Goal: Task Accomplishment & Management: Use online tool/utility

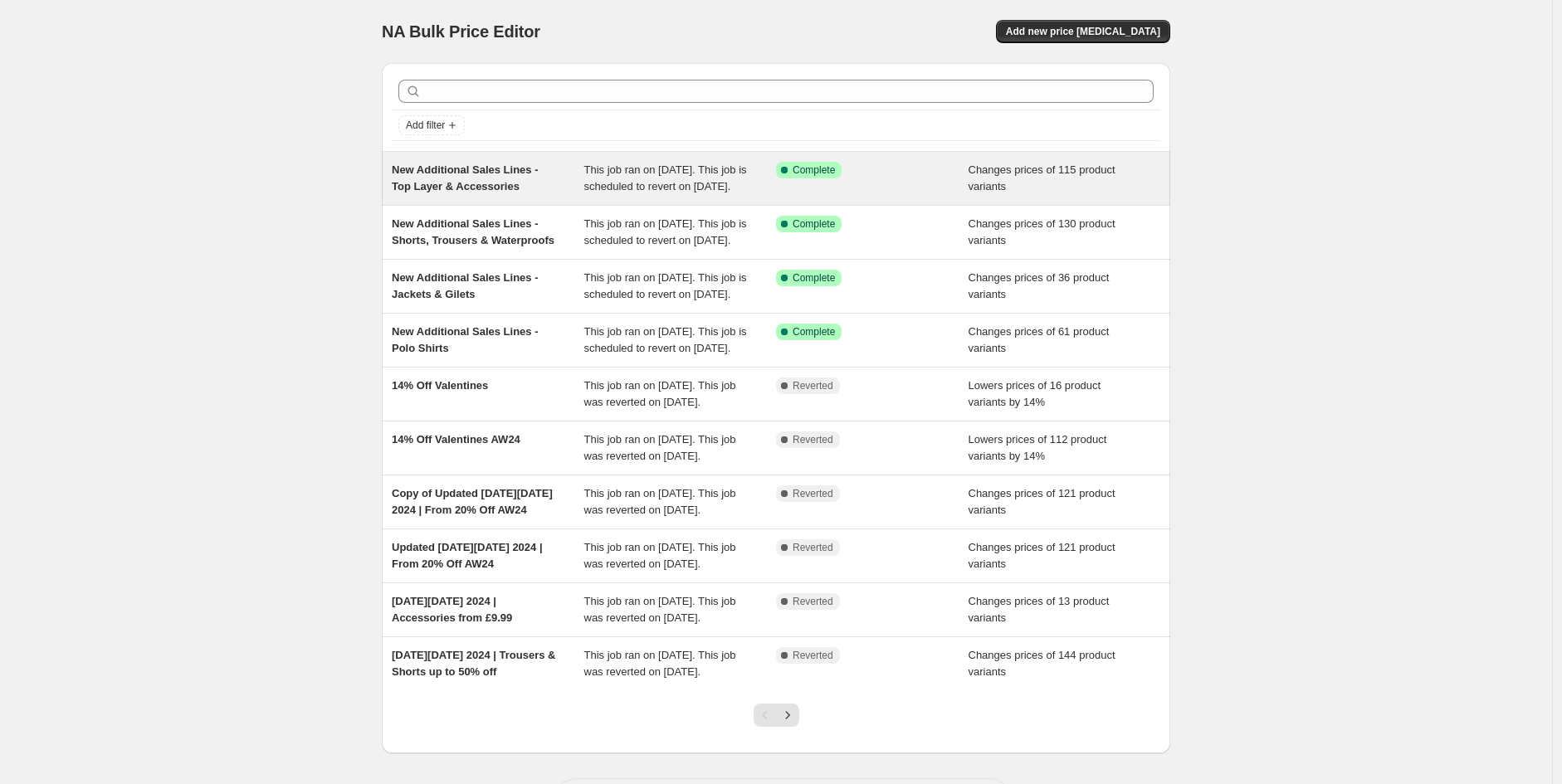
click at [449, 175] on span "New Additional Sales Lines - Top Layer & Accessories" at bounding box center [466, 178] width 147 height 29
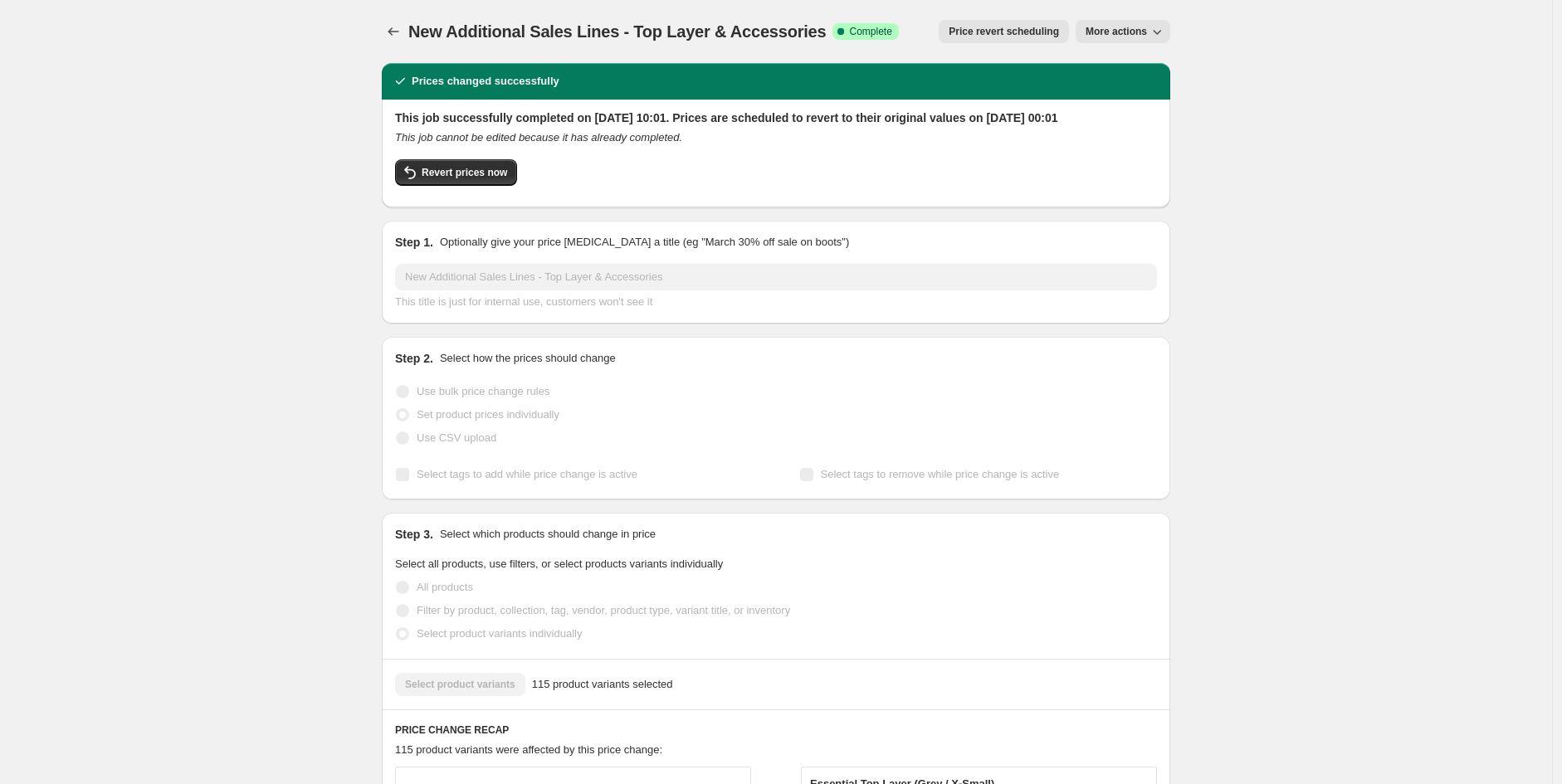
click at [1113, 36] on span "More actions" at bounding box center [1116, 32] width 61 height 13
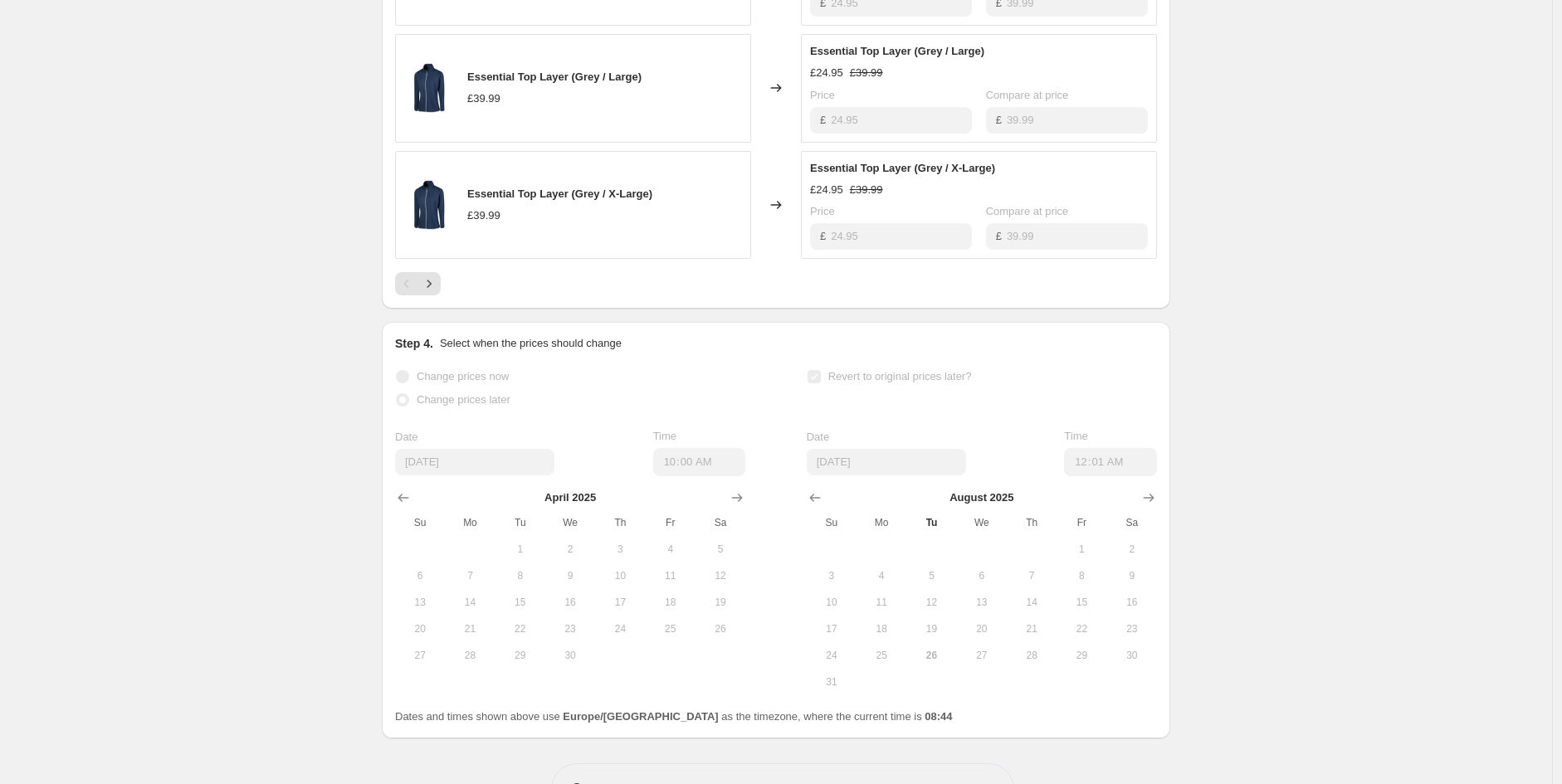
scroll to position [1139, 0]
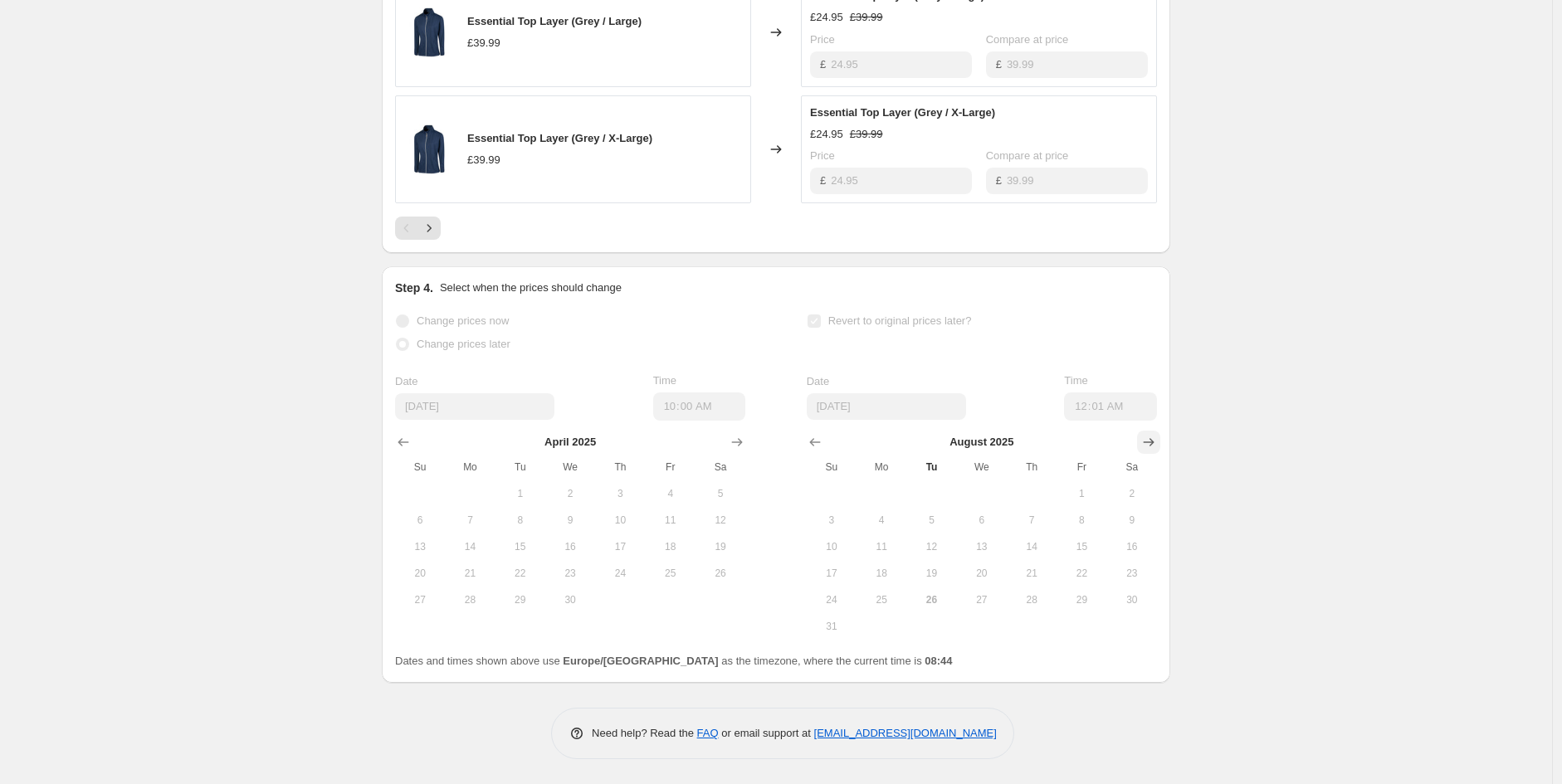
click at [1152, 444] on icon "Show next month, September 2025" at bounding box center [1148, 442] width 17 height 17
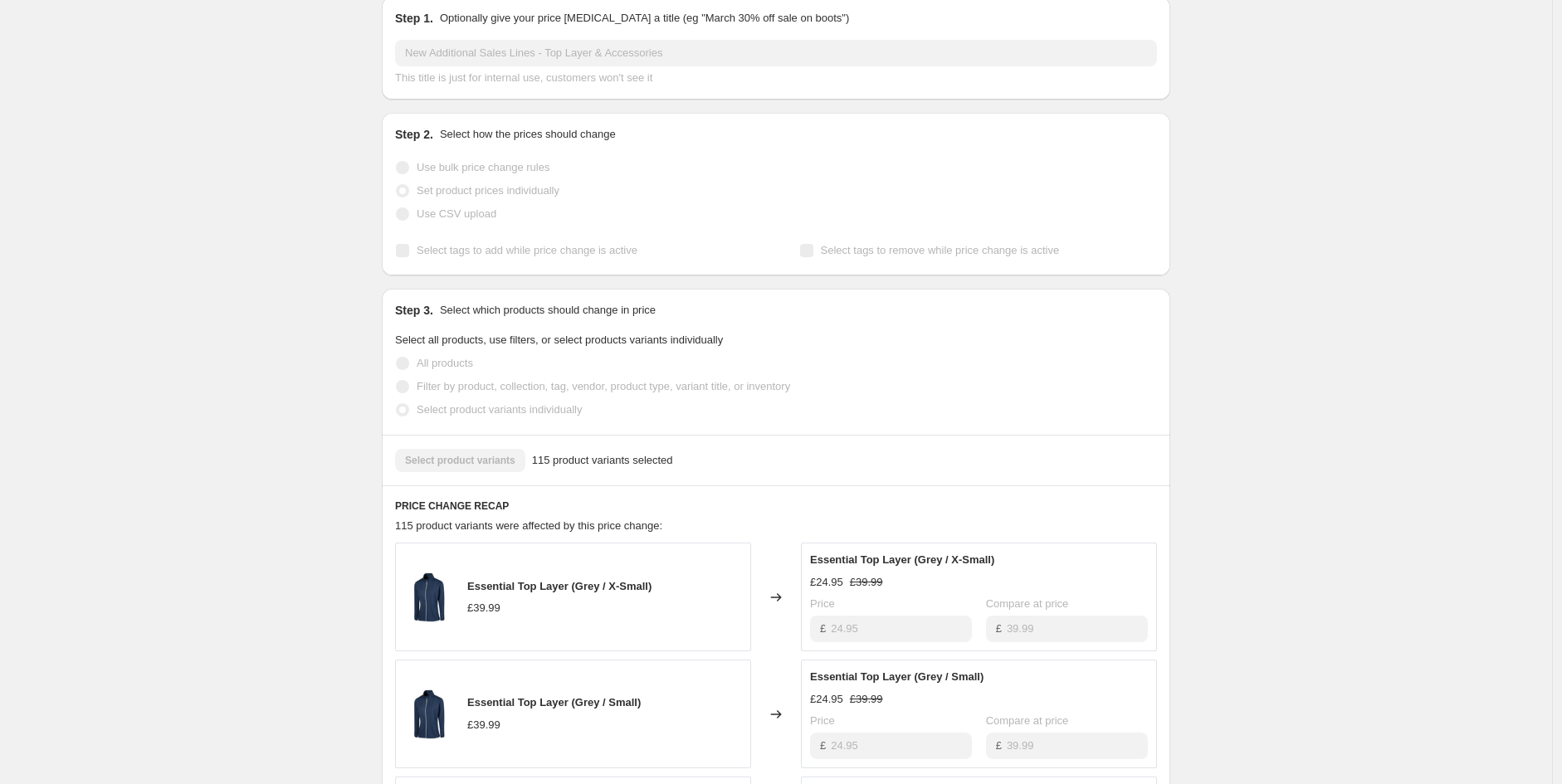
scroll to position [0, 0]
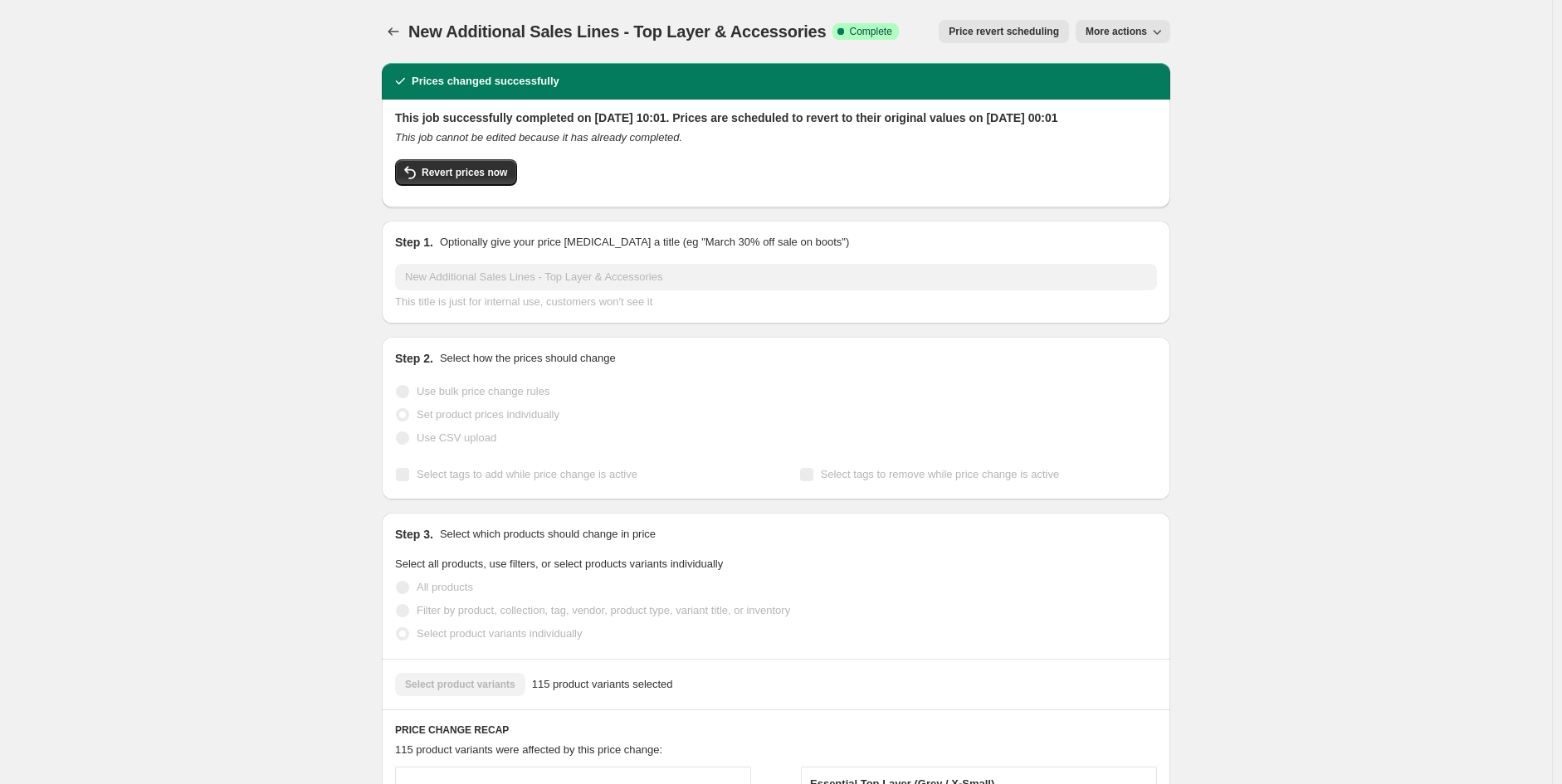
click at [1058, 38] on button "Price revert scheduling" at bounding box center [1004, 31] width 130 height 23
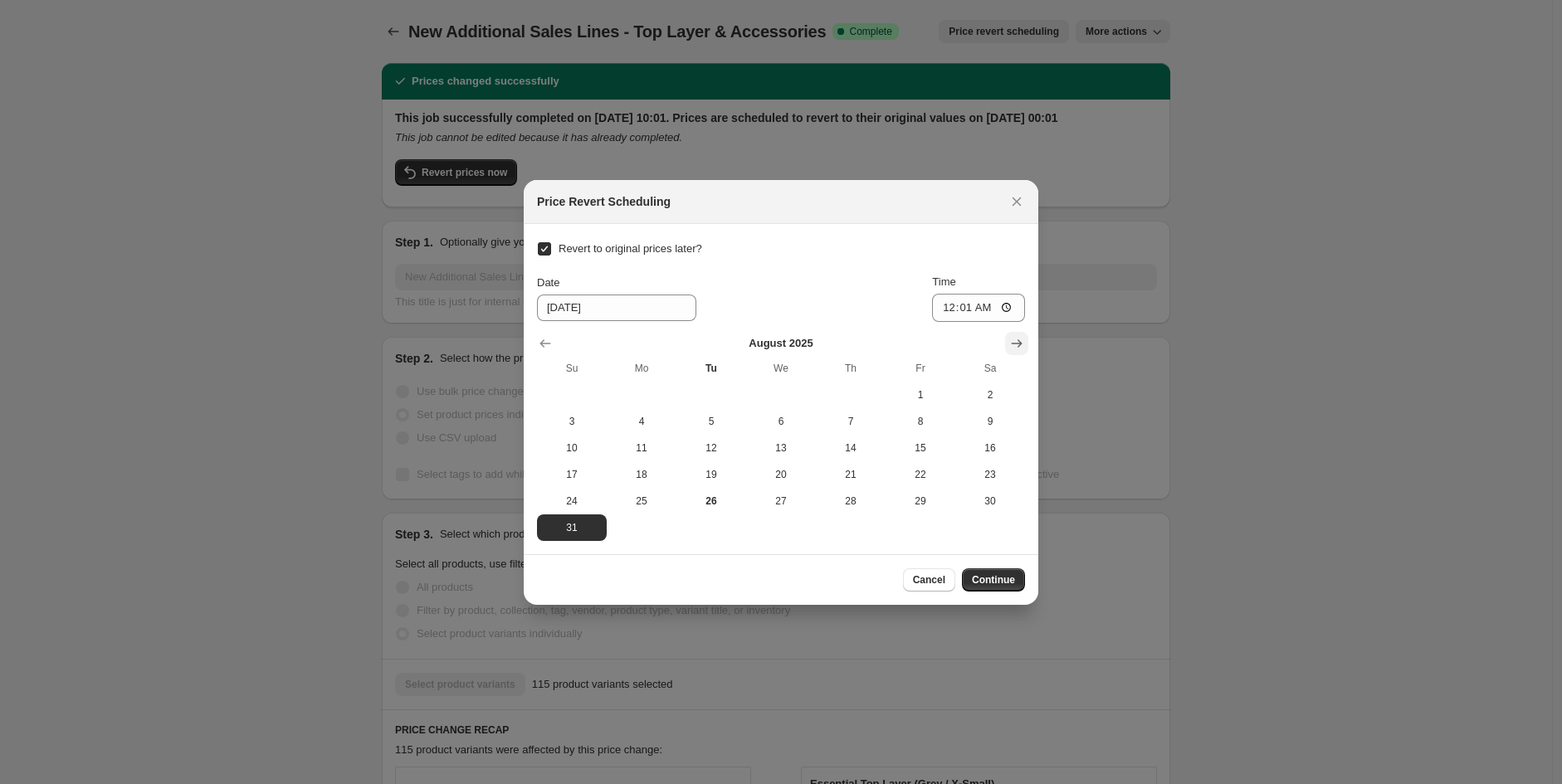
click at [1011, 345] on icon "Show next month, September 2025" at bounding box center [1016, 344] width 17 height 17
click at [1011, 345] on button "Show next month, September 2025" at bounding box center [1016, 343] width 23 height 23
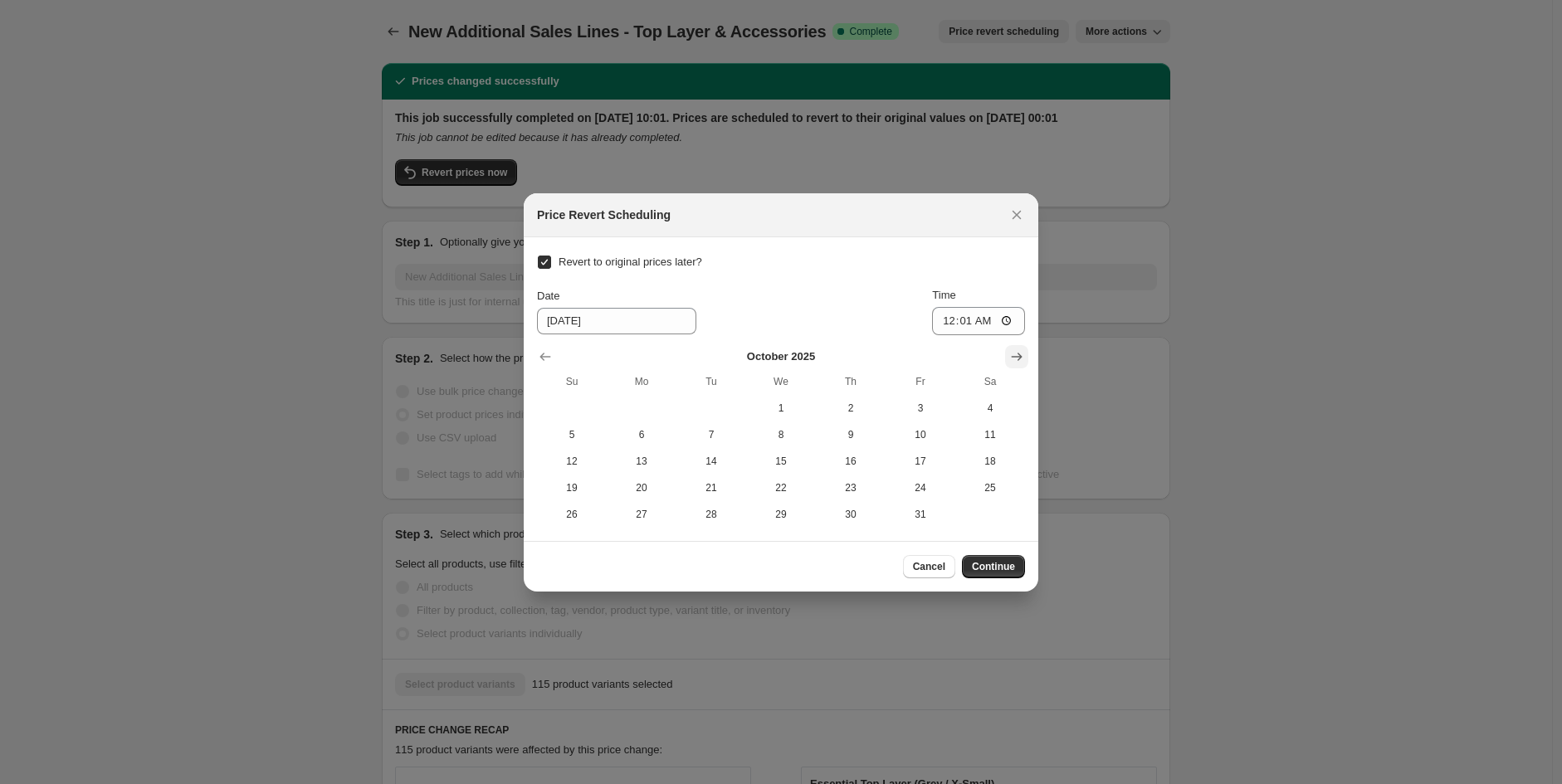
click at [1009, 356] on icon "Show next month, November 2025" at bounding box center [1016, 357] width 17 height 17
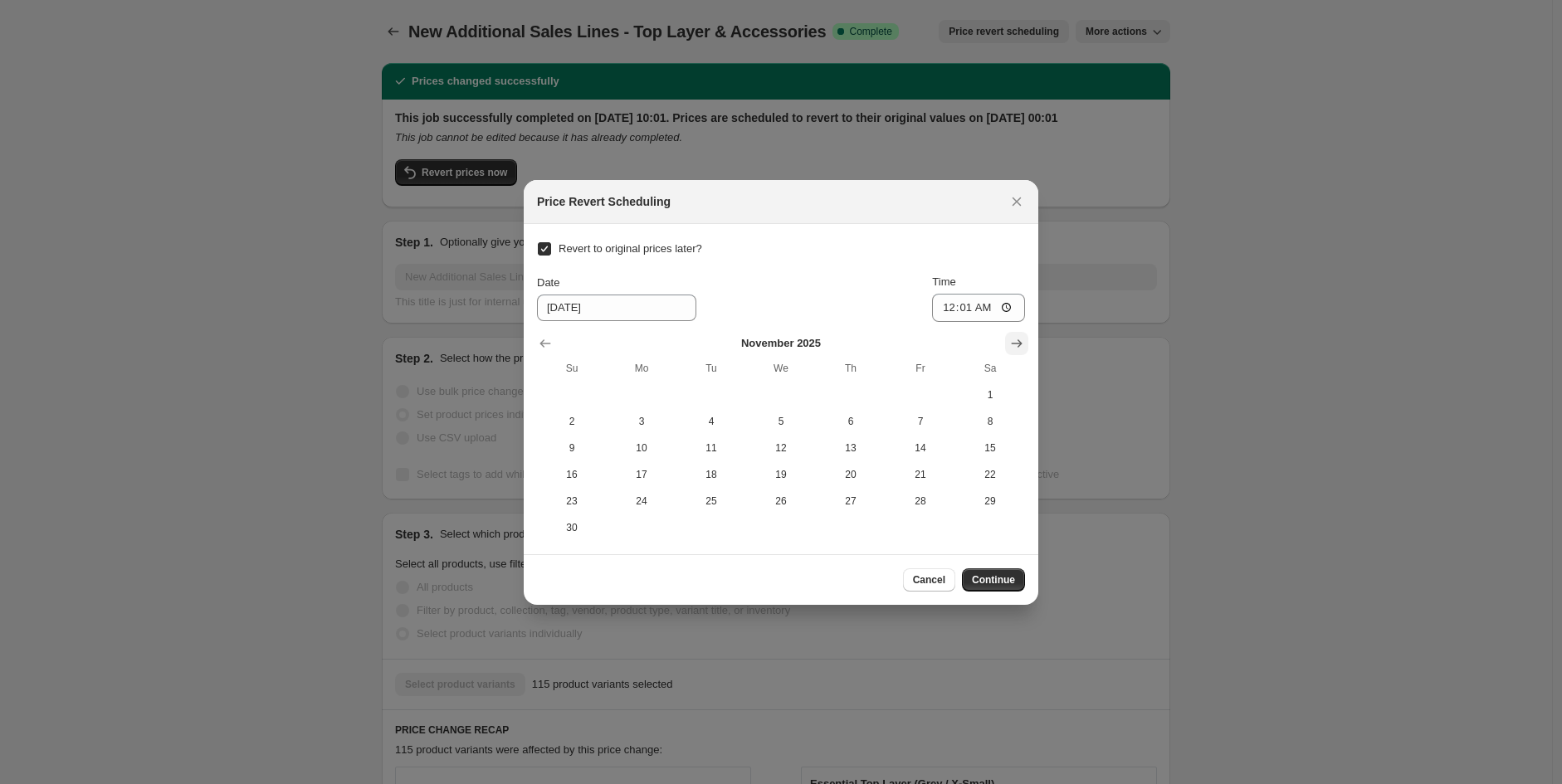
click at [1009, 356] on th "Sa" at bounding box center [989, 368] width 70 height 27
click at [1012, 349] on icon "Show next month, December 2025" at bounding box center [1016, 344] width 17 height 17
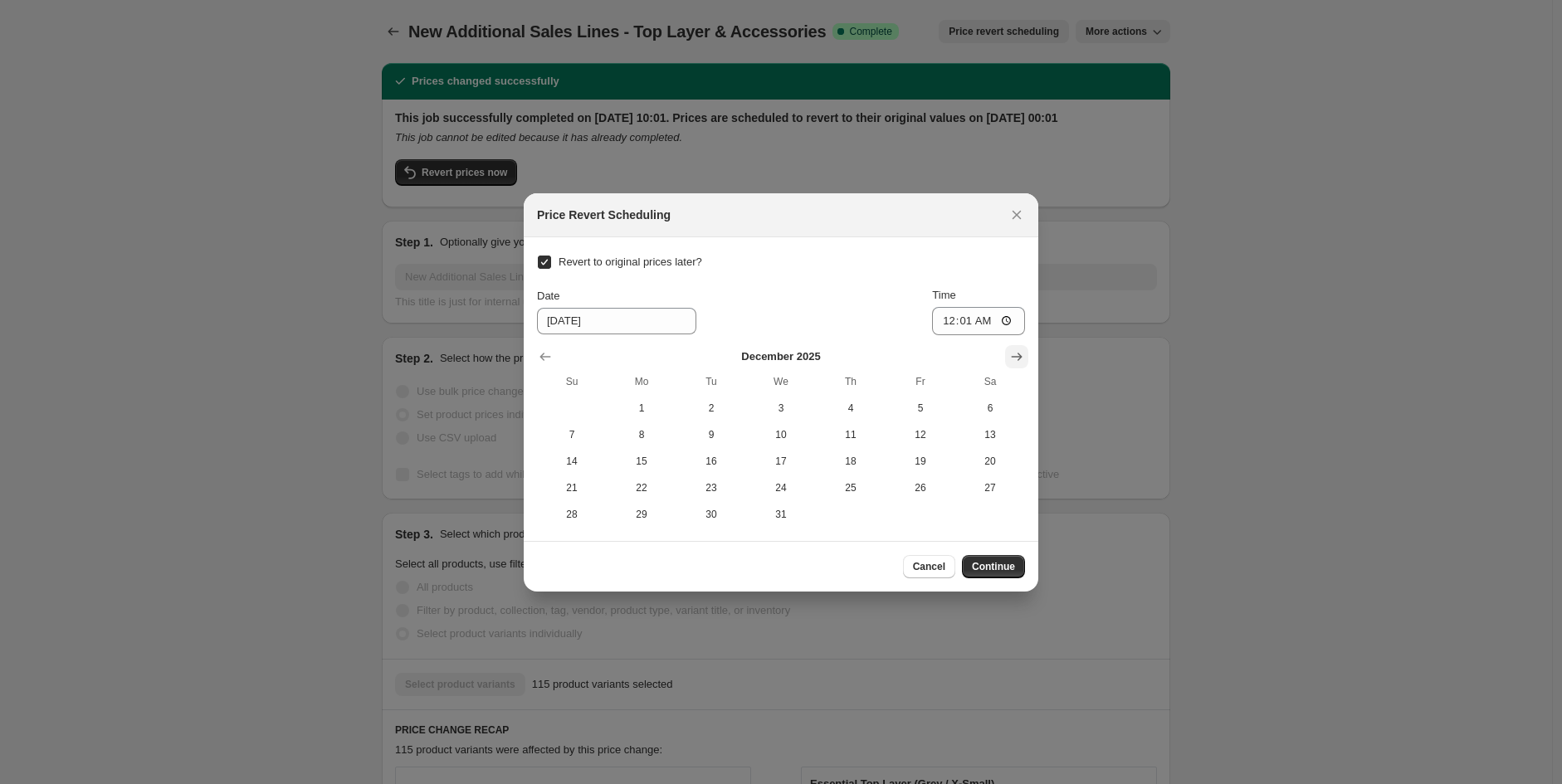
click at [1012, 349] on icon "Show next month, January 2026" at bounding box center [1016, 357] width 17 height 17
click at [561, 466] on span "11" at bounding box center [572, 461] width 57 height 13
type input "[DATE]"
click at [999, 561] on span "Continue" at bounding box center [993, 566] width 43 height 13
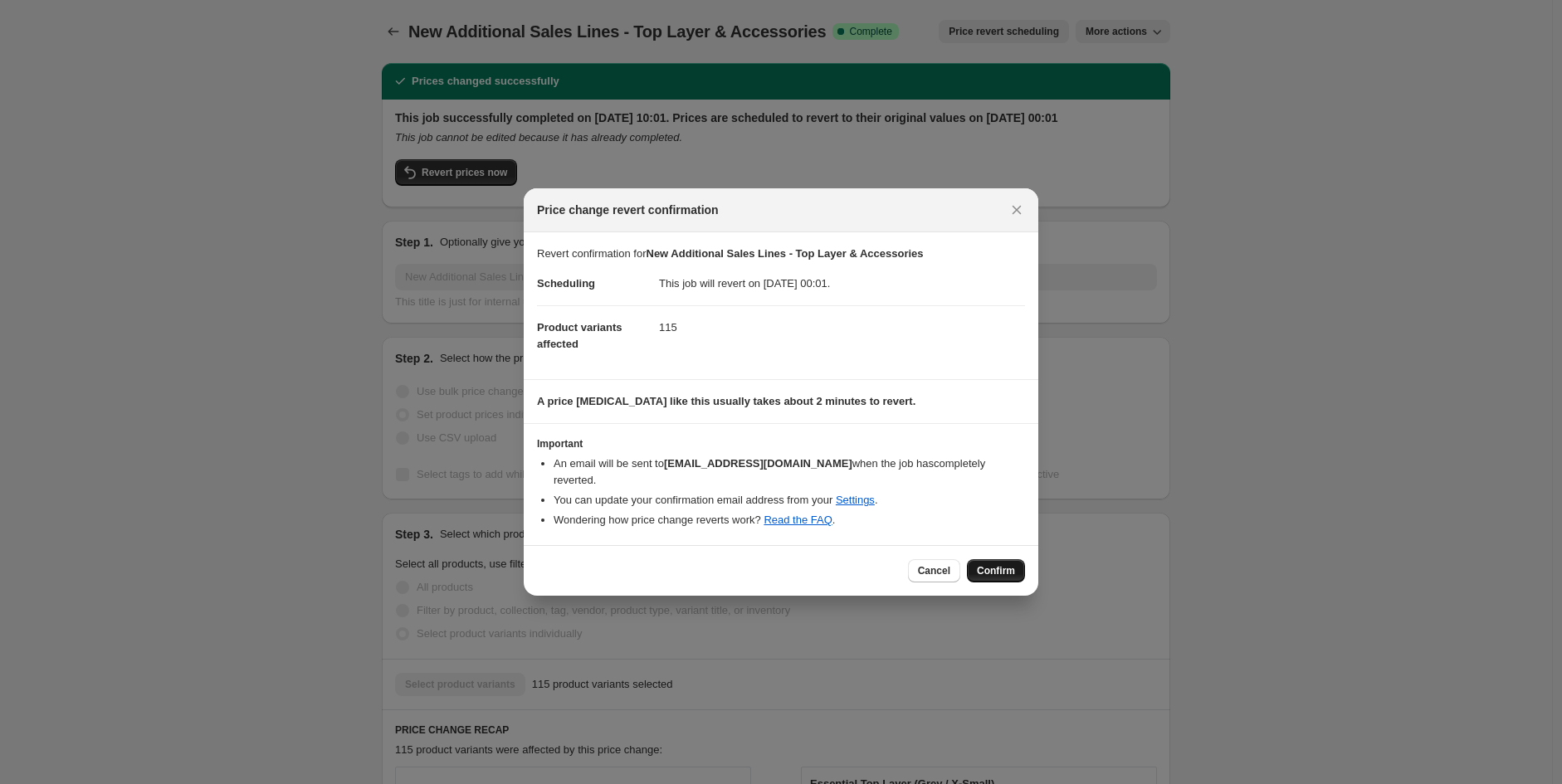
click at [996, 565] on span "Confirm" at bounding box center [996, 571] width 38 height 13
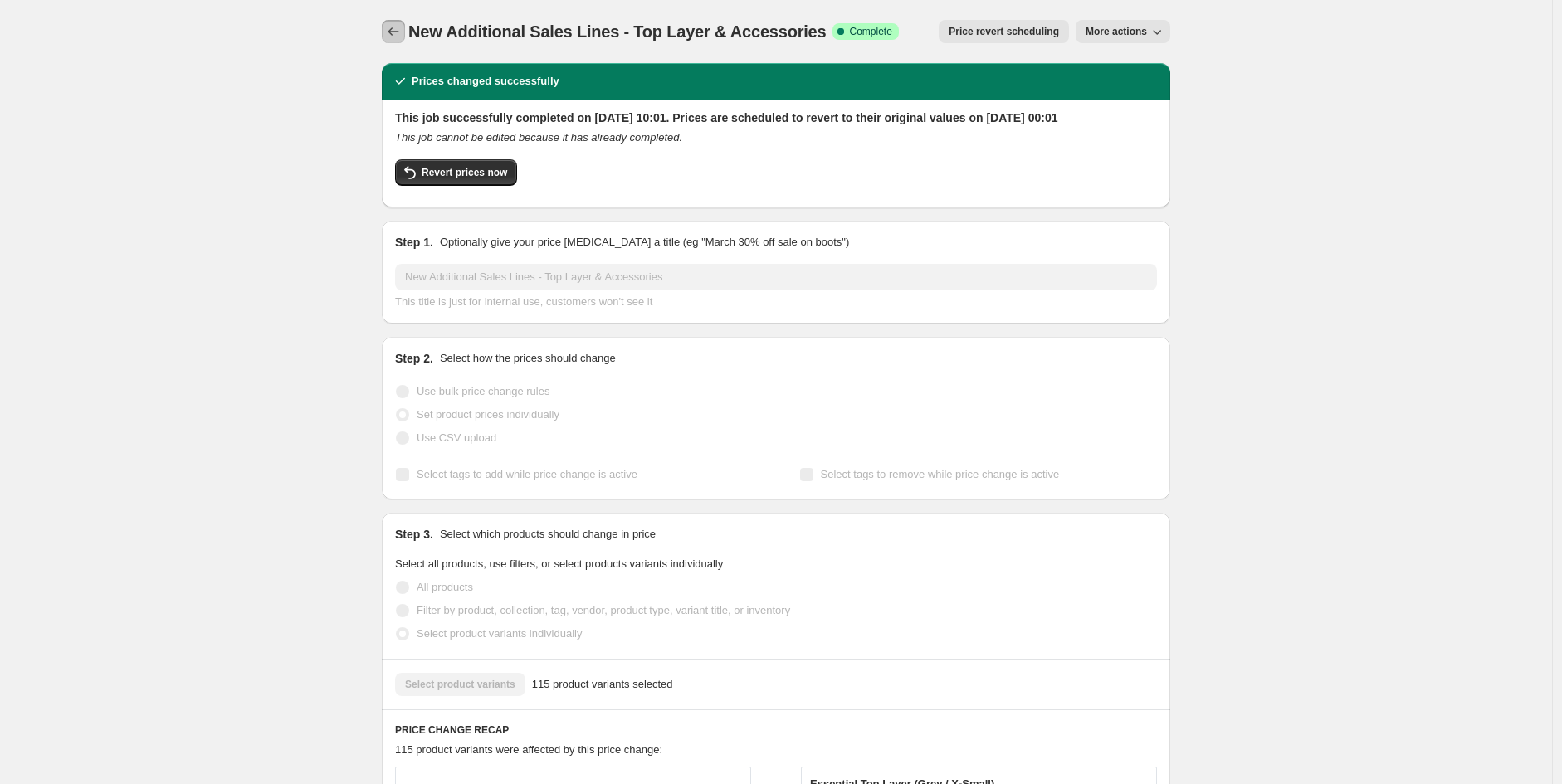
click at [395, 40] on button "Price change jobs" at bounding box center [393, 31] width 23 height 23
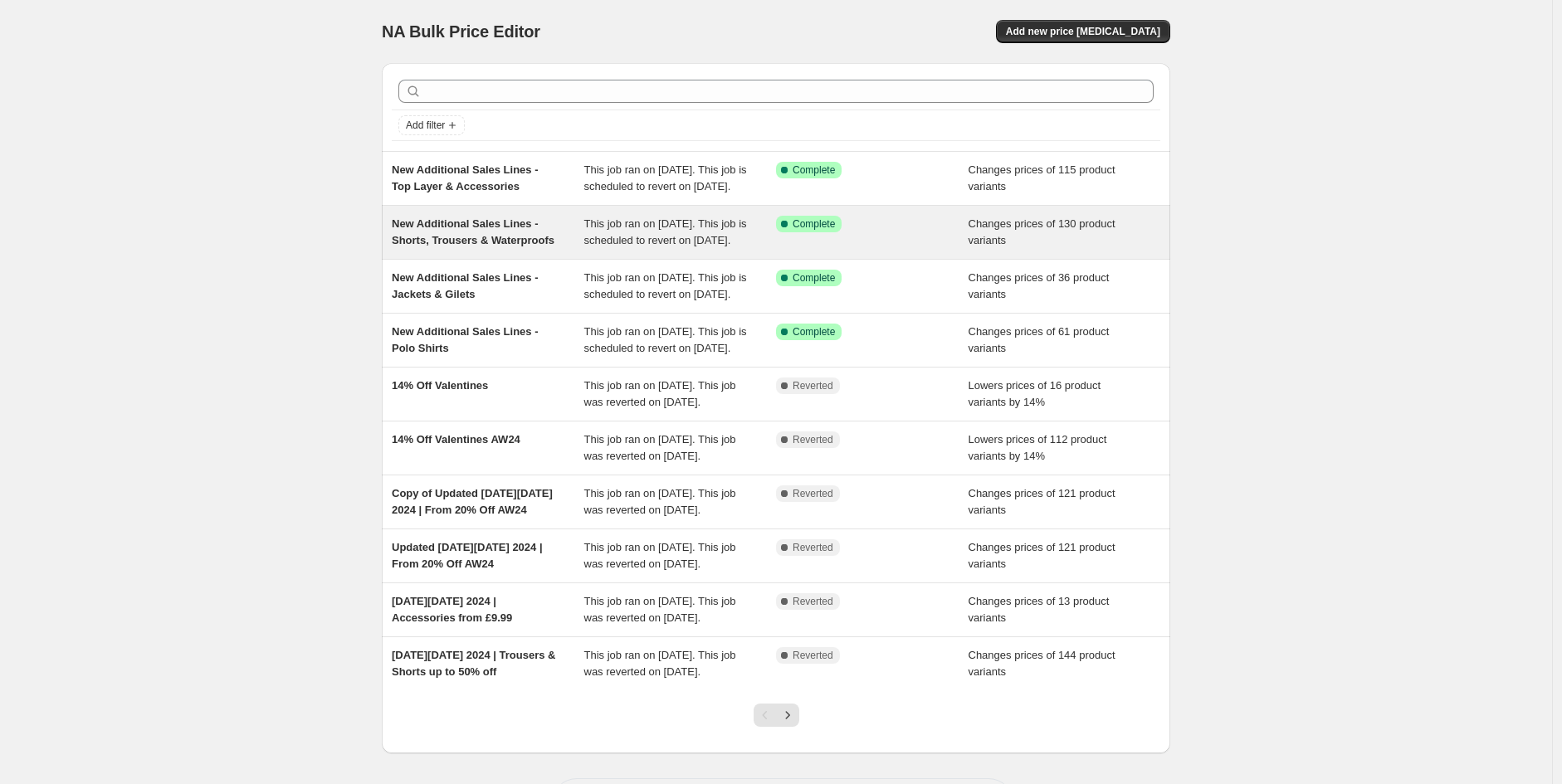
click at [458, 241] on span "New Additional Sales Lines - Shorts, Trousers & Waterproofs" at bounding box center [473, 231] width 163 height 29
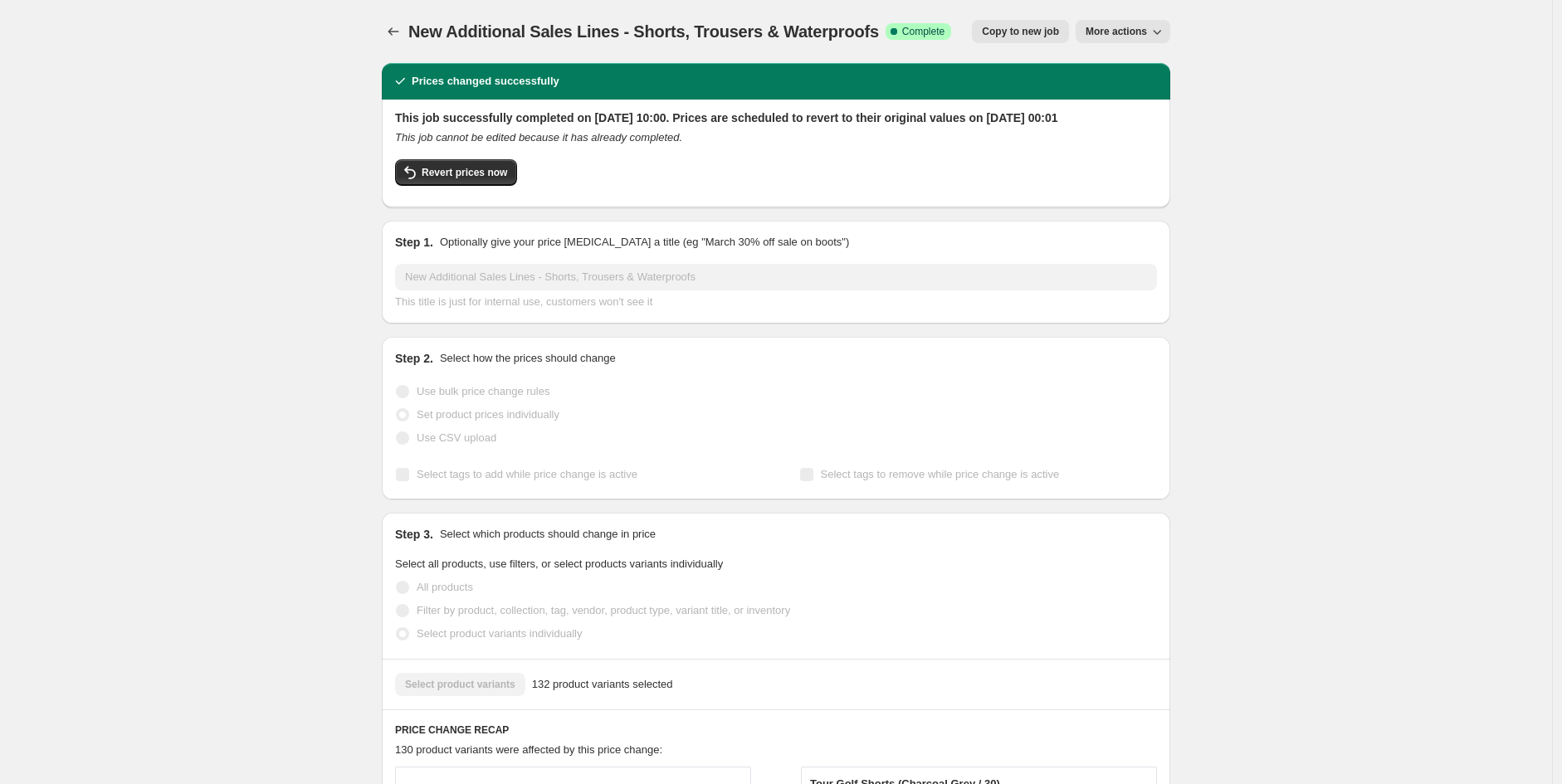
click at [1125, 27] on span "More actions" at bounding box center [1116, 32] width 61 height 13
click at [1139, 59] on span "Price revert scheduling" at bounding box center [1148, 64] width 110 height 12
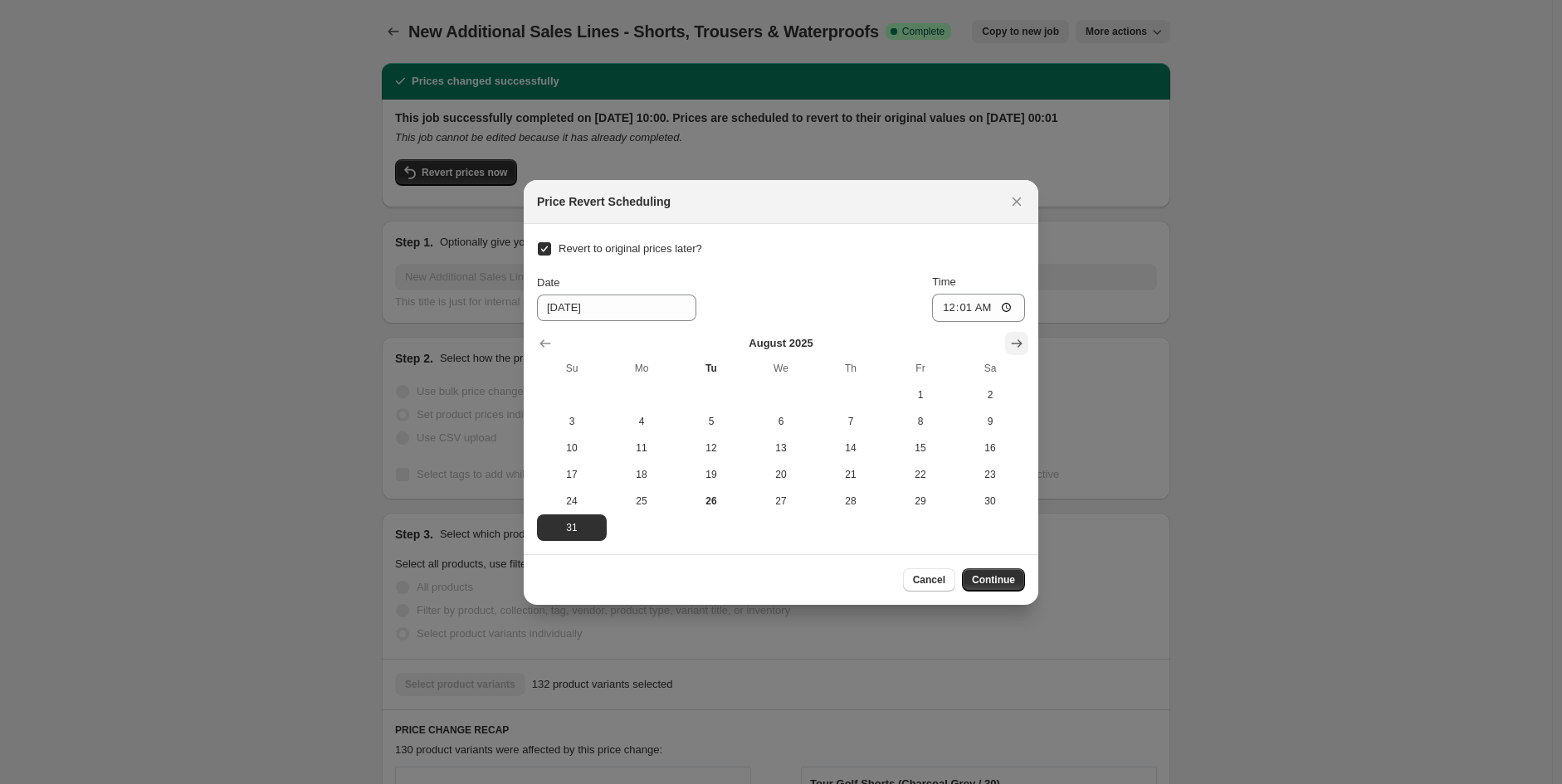
click at [1021, 339] on icon "Show next month, September 2025" at bounding box center [1016, 344] width 17 height 17
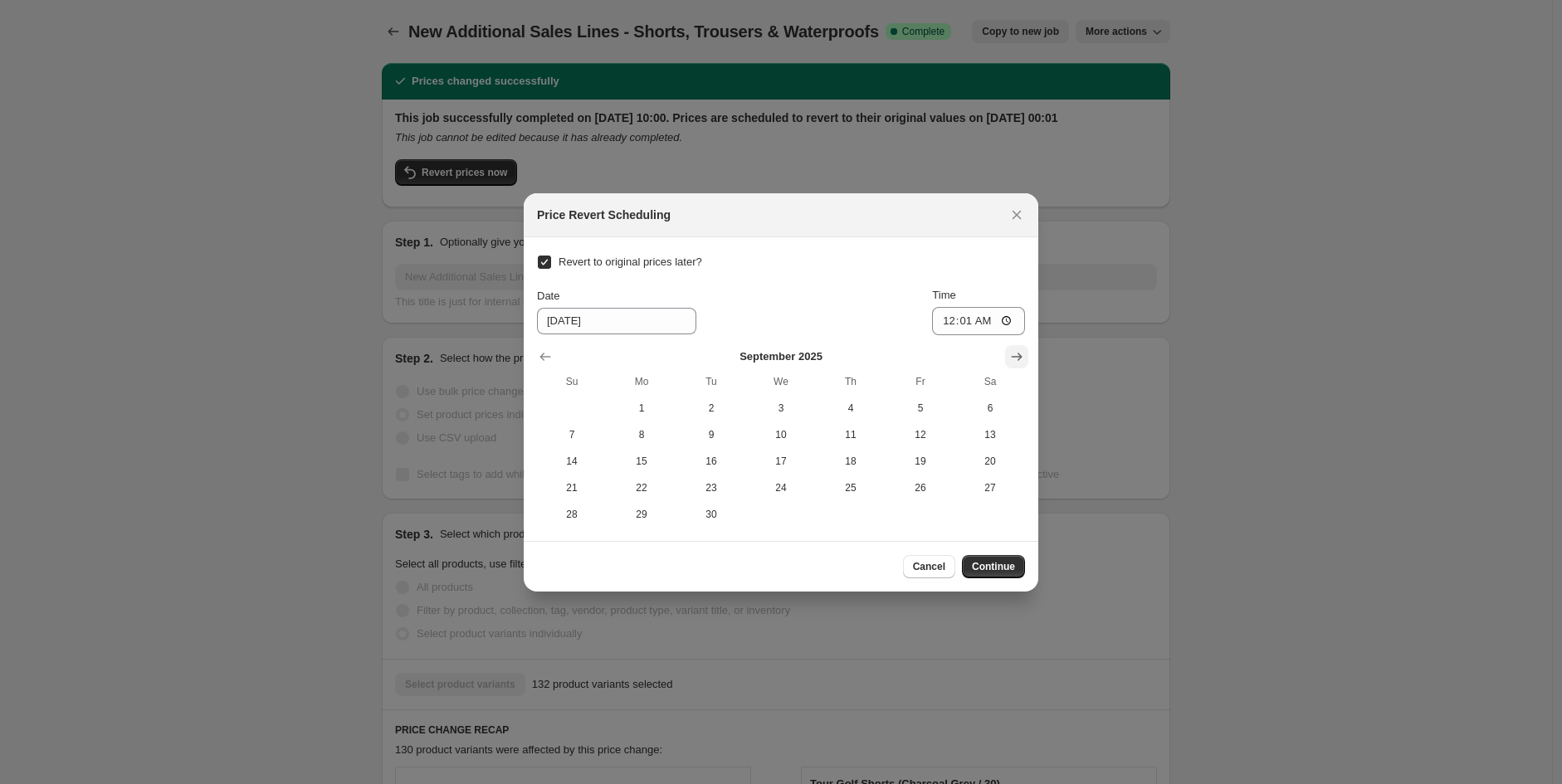
click at [1021, 339] on div "[DATE] Su Mo Tu We Th Fr Sa 1 2 3 4 5 6 7 8 9 10 11 12 13 14 15 16 17 18 19 20 …" at bounding box center [774, 431] width 501 height 193
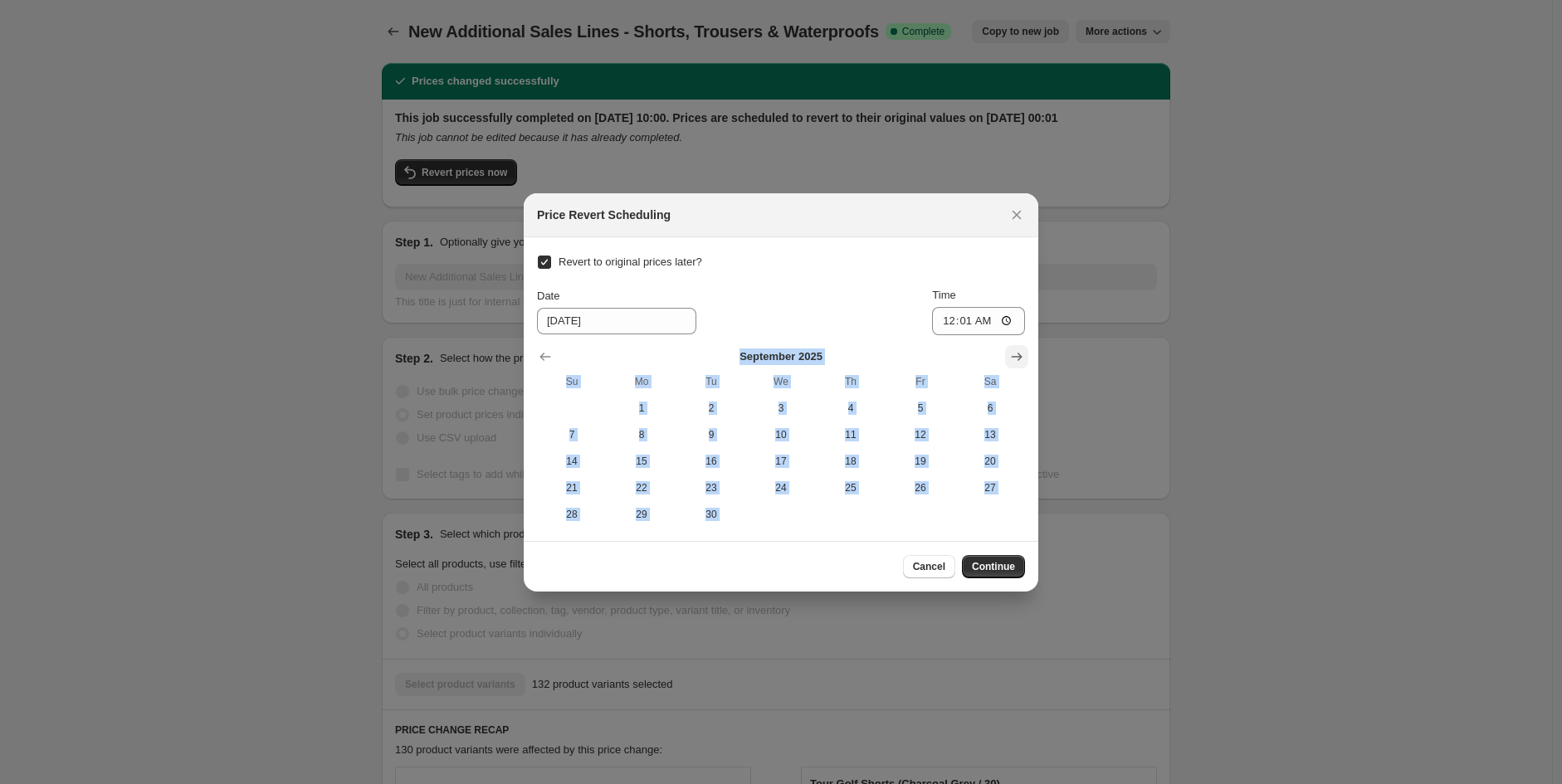
click at [1021, 339] on div "[DATE] Su Mo Tu We Th Fr Sa 1 2 3 4 5 6 7 8 9 10 11 12 13 14 15 16 17 18 19 20 …" at bounding box center [774, 431] width 501 height 193
click at [1018, 348] on icon "Show next month, October 2025" at bounding box center [1016, 357] width 17 height 17
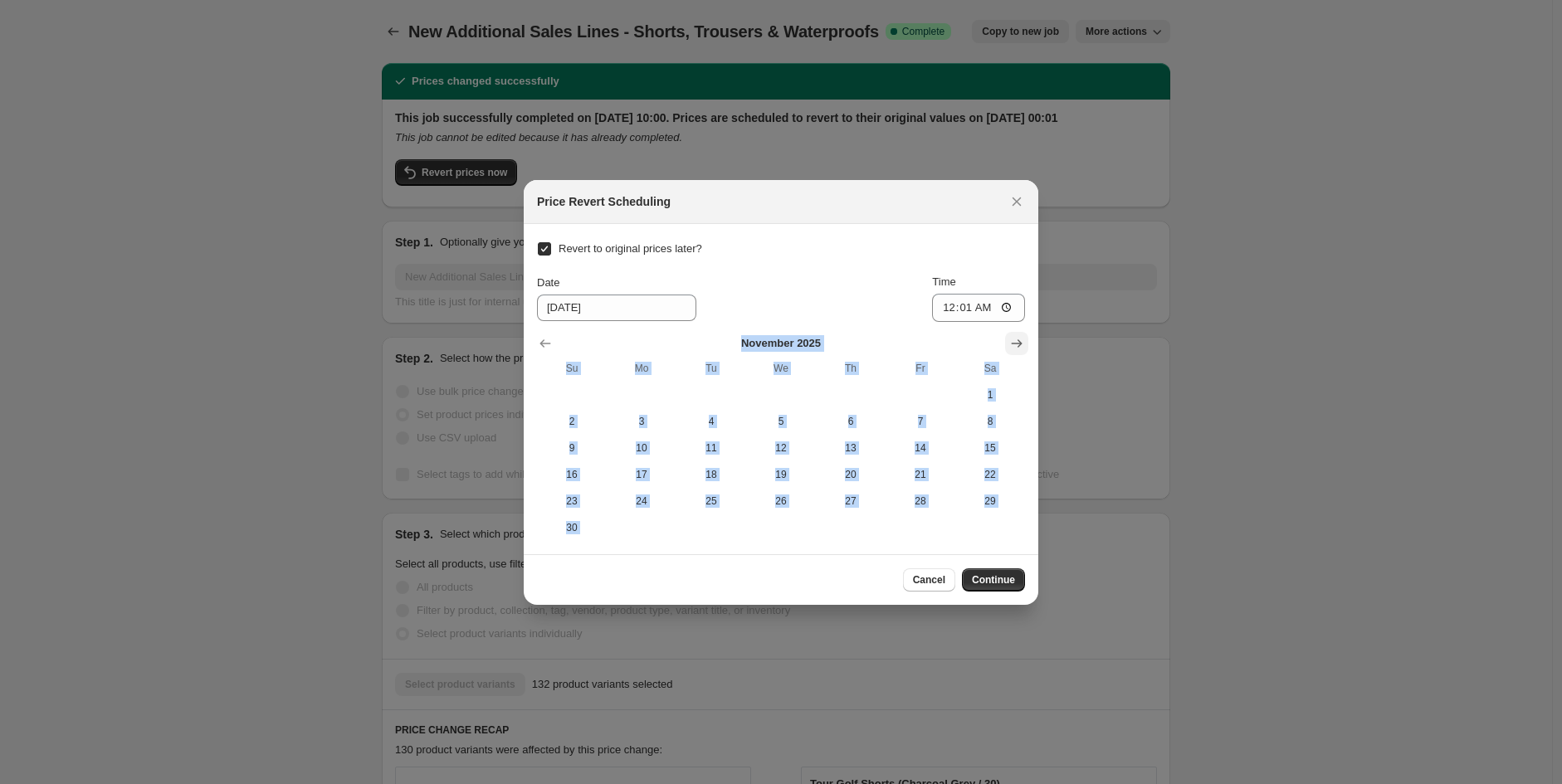
click at [1018, 348] on icon "Show next month, December 2025" at bounding box center [1016, 344] width 17 height 17
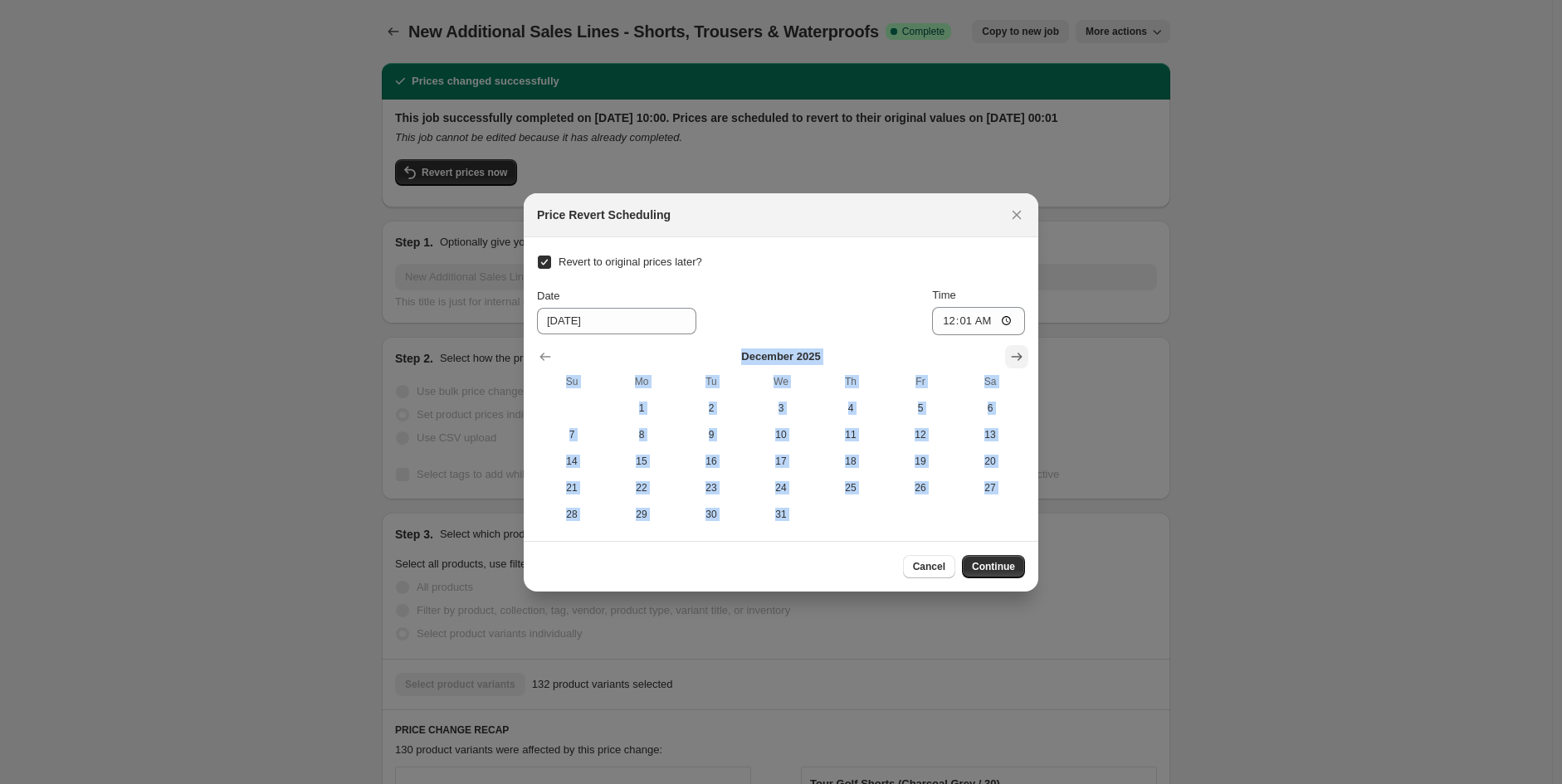
click at [1018, 348] on icon "Show next month, January 2026" at bounding box center [1016, 357] width 17 height 17
click at [578, 460] on span "11" at bounding box center [572, 461] width 57 height 13
type input "[DATE]"
click at [997, 563] on span "Continue" at bounding box center [993, 566] width 43 height 13
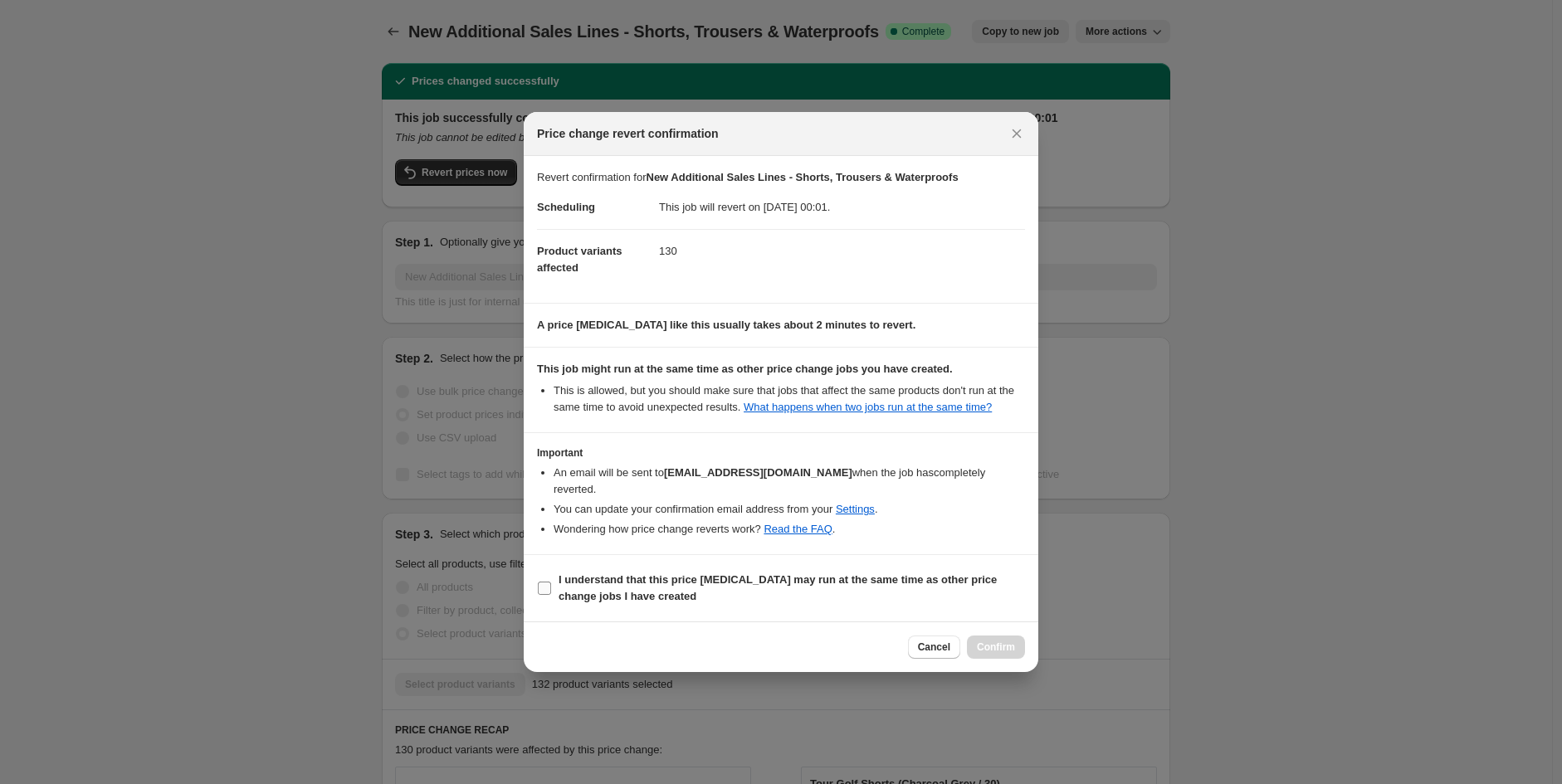
click at [548, 582] on input "I understand that this price [MEDICAL_DATA] may run at the same time as other p…" at bounding box center [544, 588] width 13 height 13
checkbox input "true"
click at [1018, 642] on button "Confirm" at bounding box center [996, 646] width 58 height 23
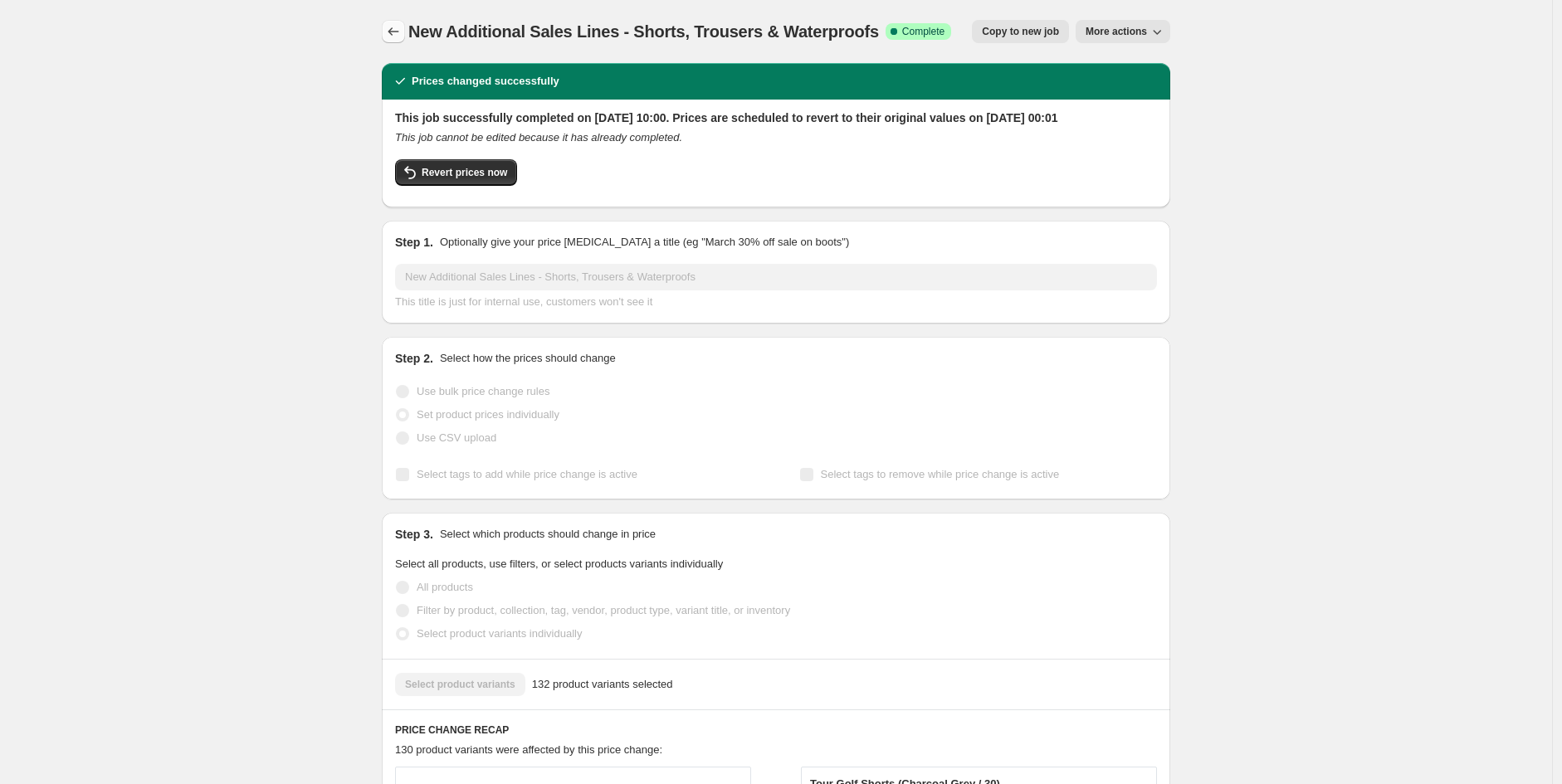
click at [405, 29] on button "Price change jobs" at bounding box center [393, 31] width 23 height 23
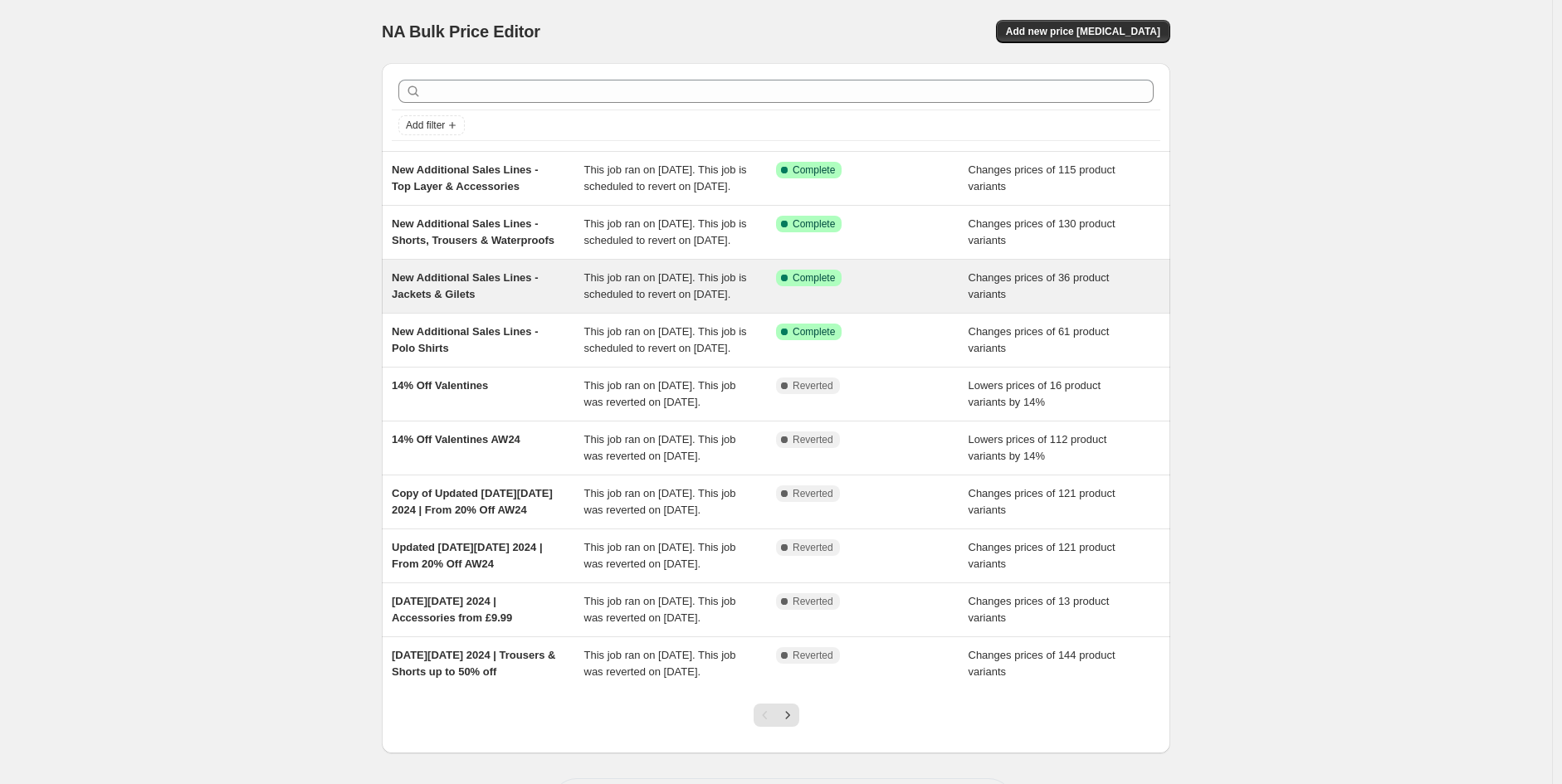
click at [575, 303] on div "New Additional Sales Lines - Jackets & Gilets" at bounding box center [488, 287] width 193 height 34
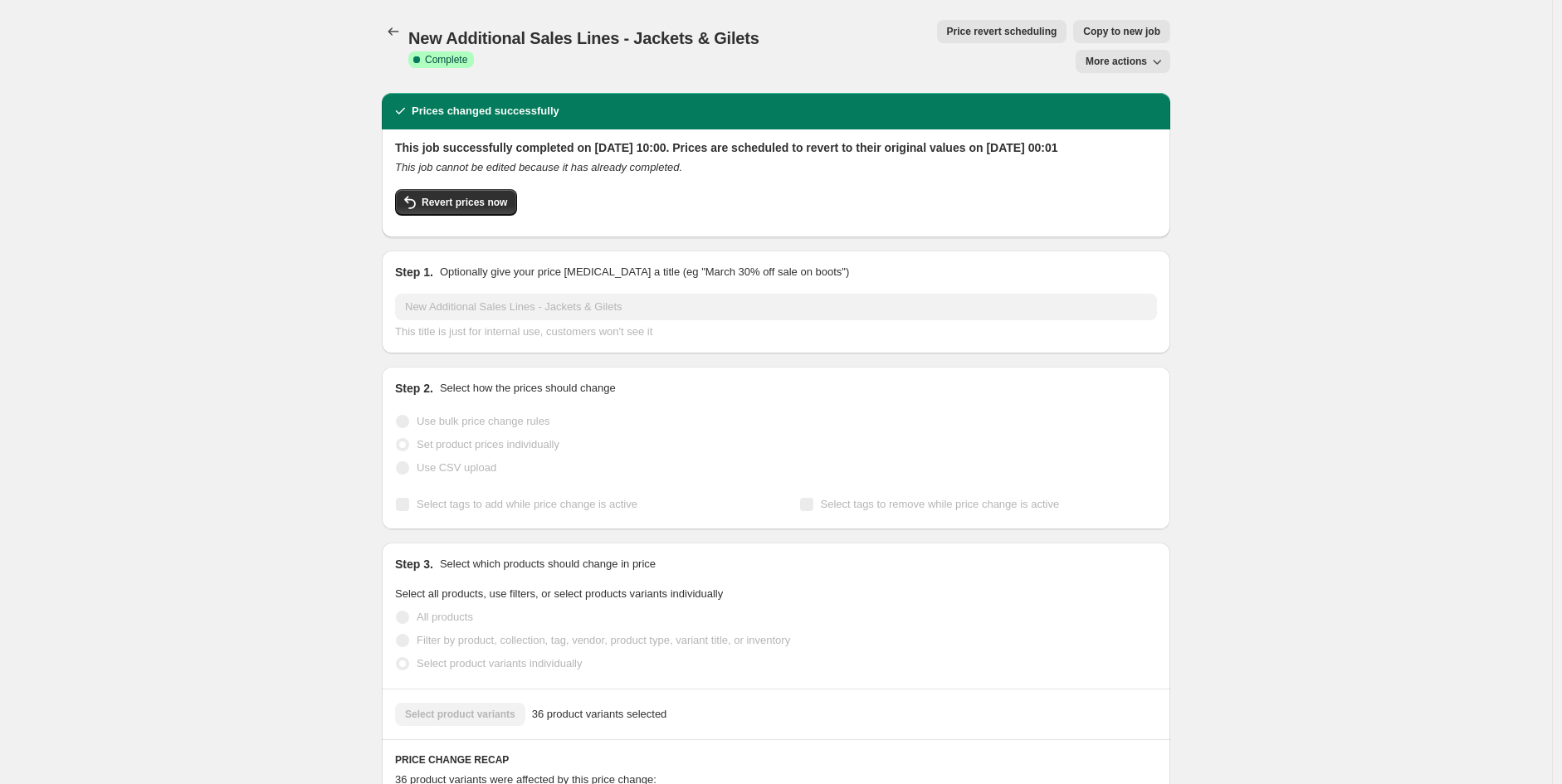
click at [947, 29] on span "Price revert scheduling" at bounding box center [1002, 32] width 110 height 13
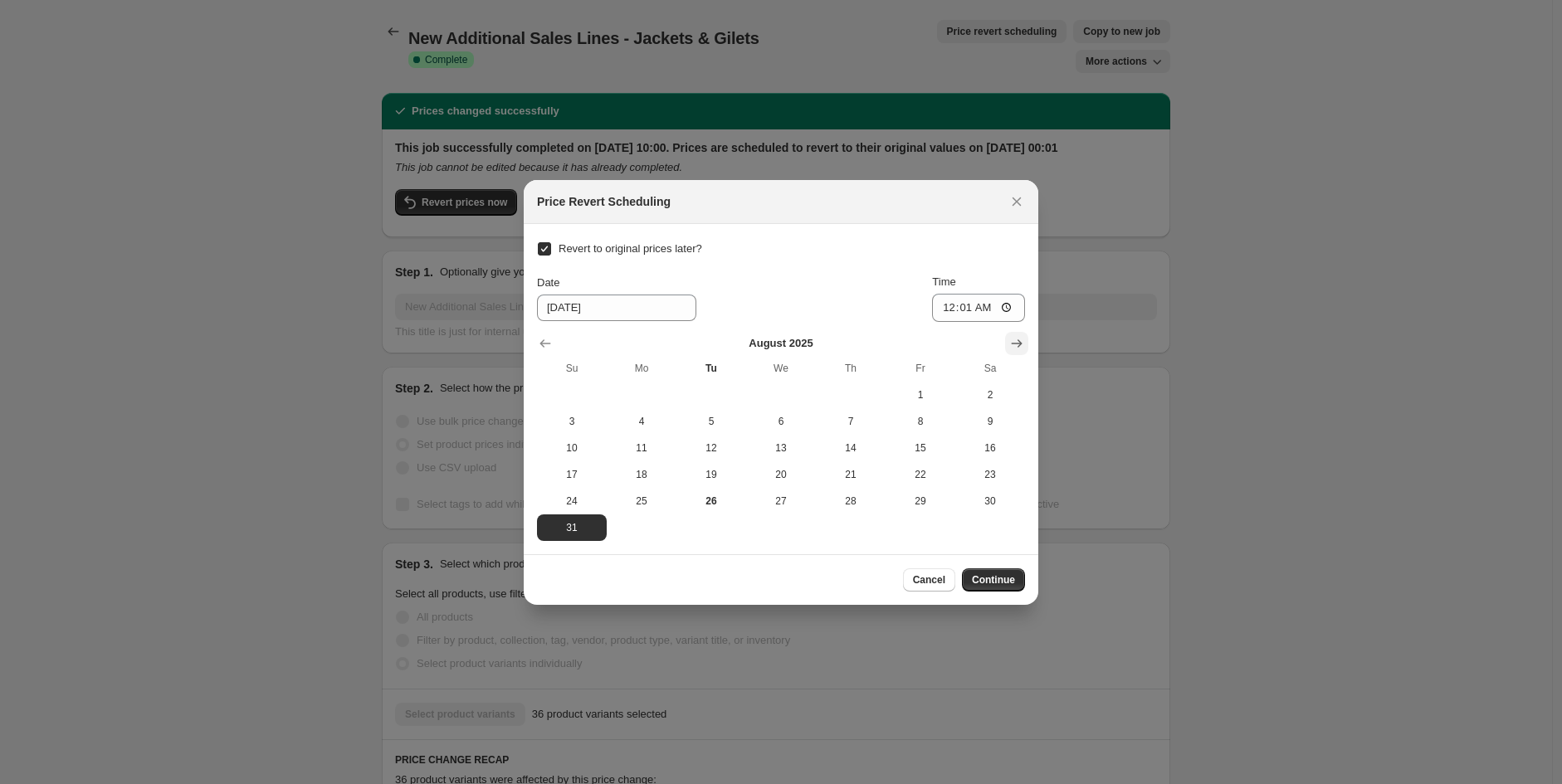
click at [1015, 342] on icon "Show next month, September 2025" at bounding box center [1016, 344] width 17 height 17
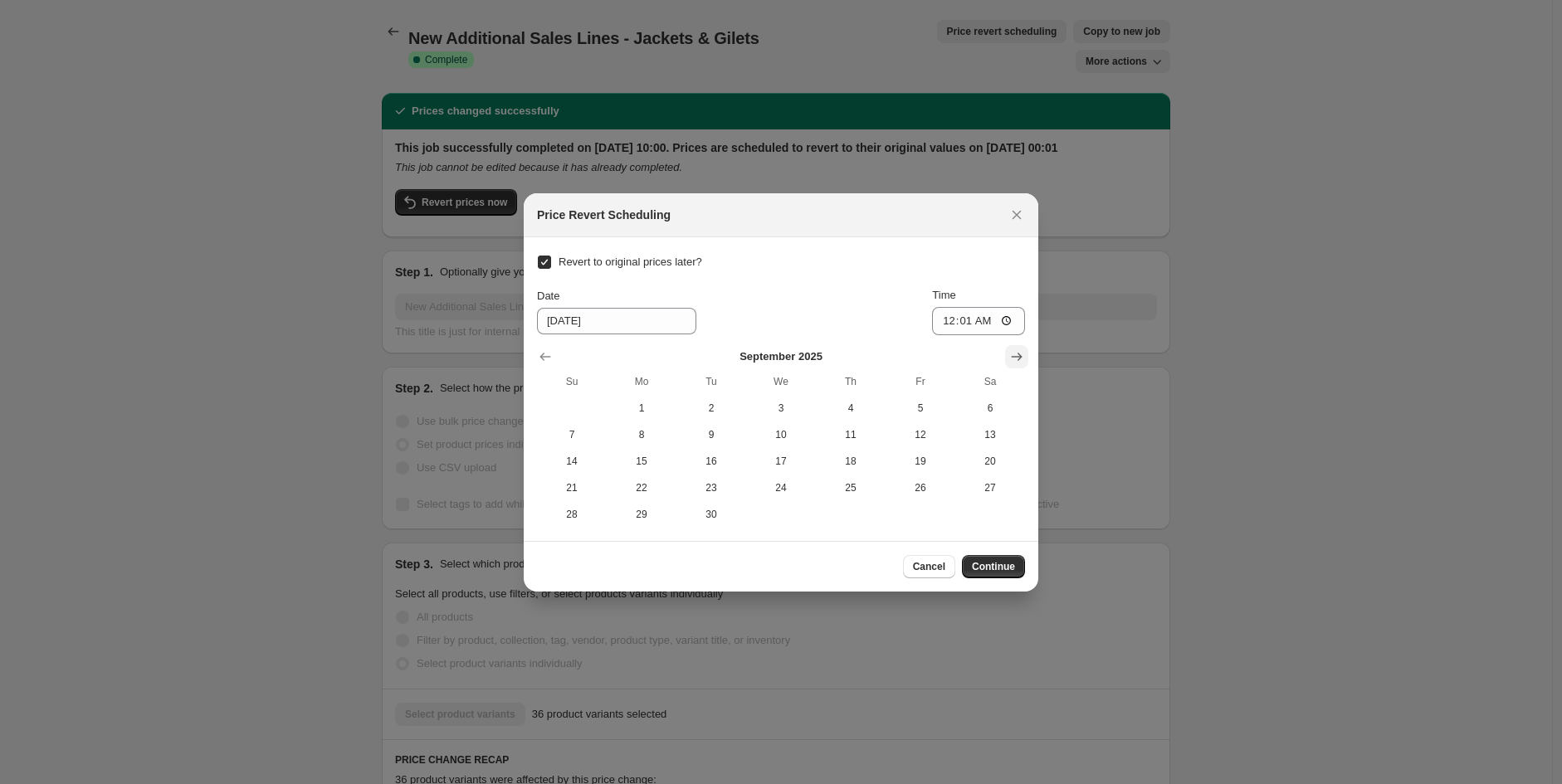
click at [1015, 342] on div "[DATE] Su Mo Tu We Th Fr Sa 1 2 3 4 5 6 7 8 9 10 11 12 13 14 15 16 17 18 19 20 …" at bounding box center [774, 431] width 501 height 193
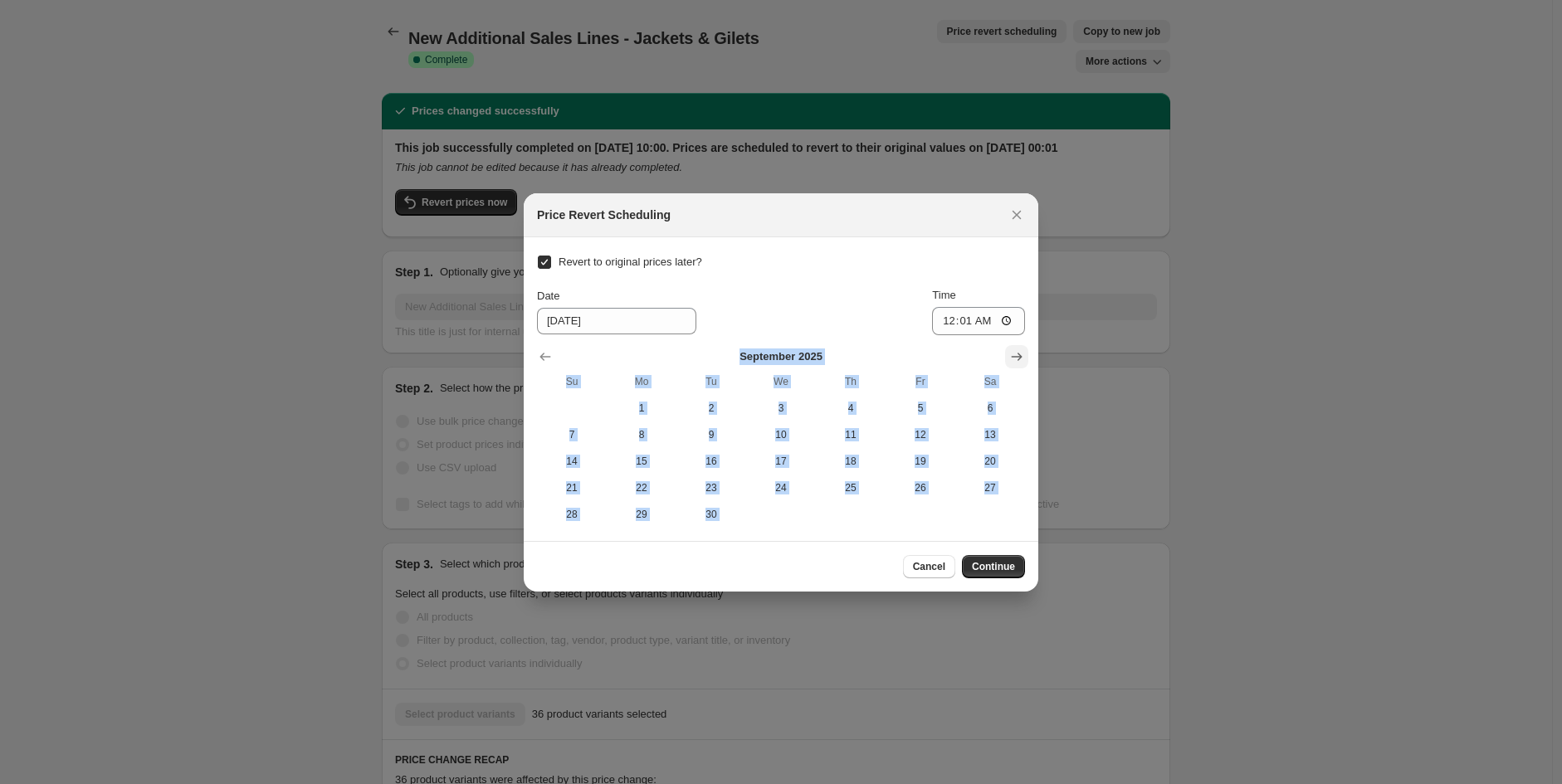
click at [1015, 342] on div "[DATE] Su Mo Tu We Th Fr Sa 1 2 3 4 5 6 7 8 9 10 11 12 13 14 15 16 17 18 19 20 …" at bounding box center [774, 431] width 501 height 193
click at [1016, 352] on icon "Show next month, October 2025" at bounding box center [1016, 357] width 17 height 17
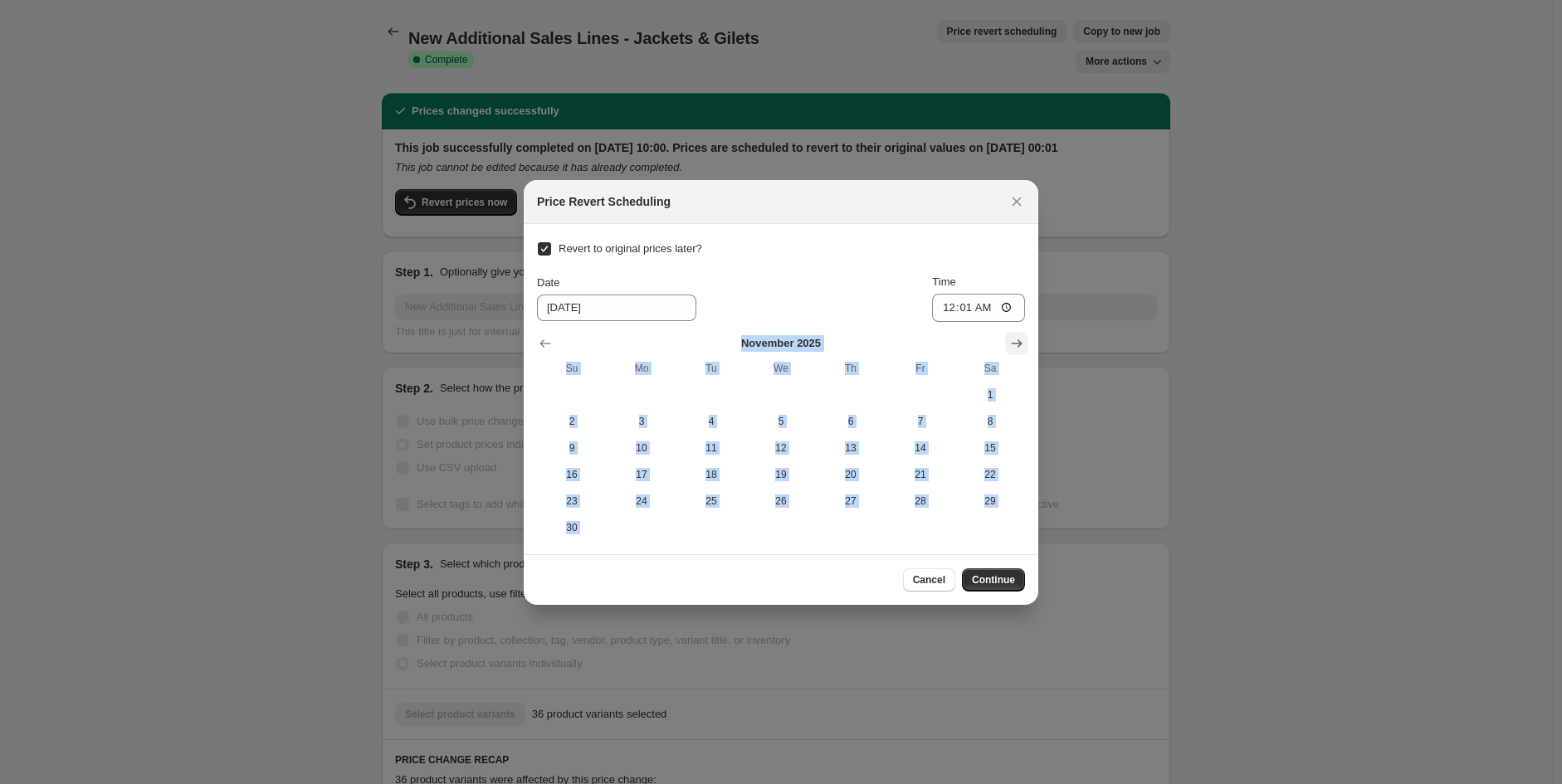
click at [1016, 352] on button "Show next month, December 2025" at bounding box center [1016, 343] width 23 height 23
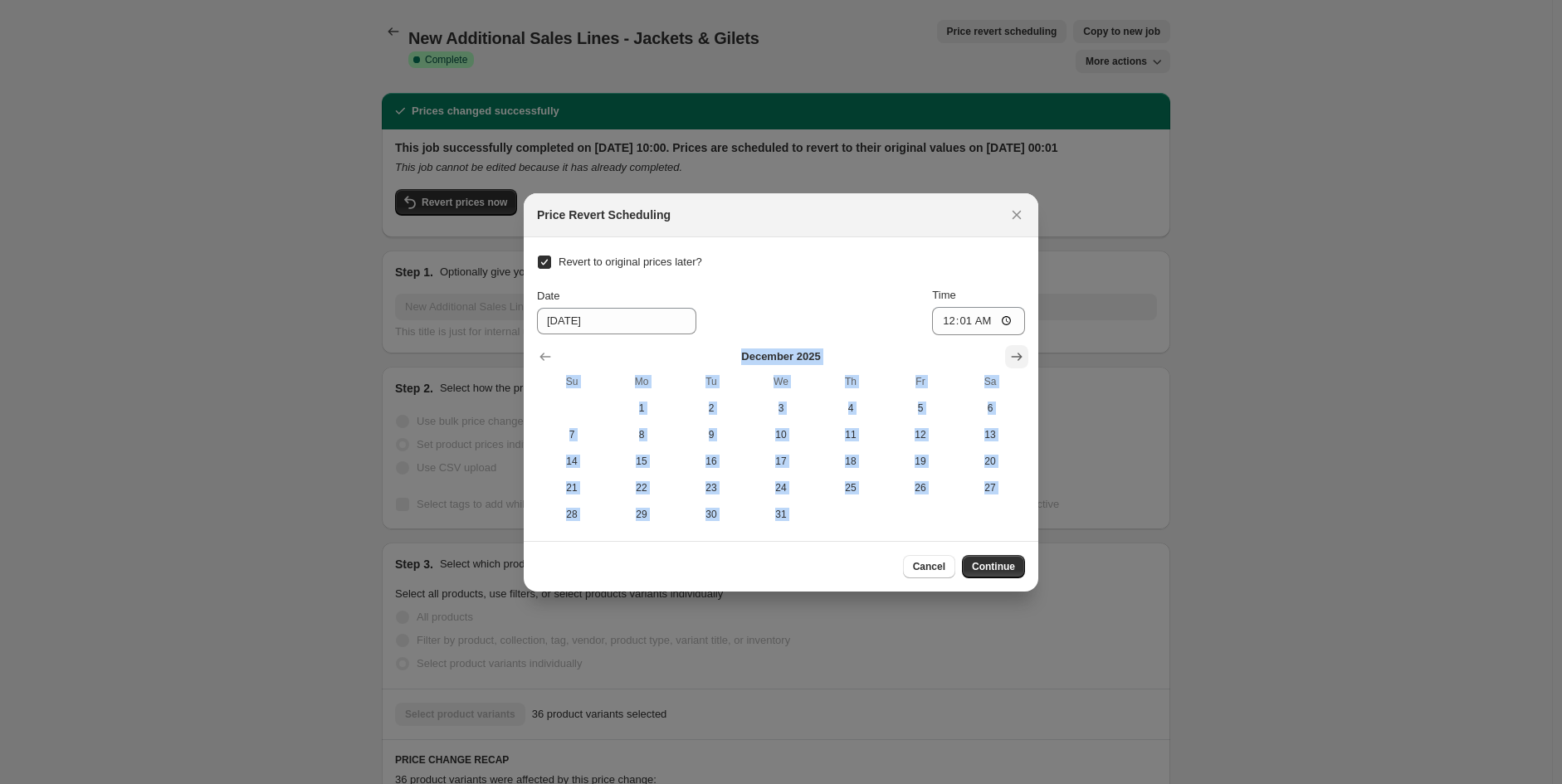
click at [1016, 356] on icon "Show next month, January 2026" at bounding box center [1017, 357] width 11 height 8
click at [575, 466] on span "11" at bounding box center [572, 461] width 57 height 13
type input "[DATE]"
click at [1001, 569] on span "Continue" at bounding box center [993, 566] width 43 height 13
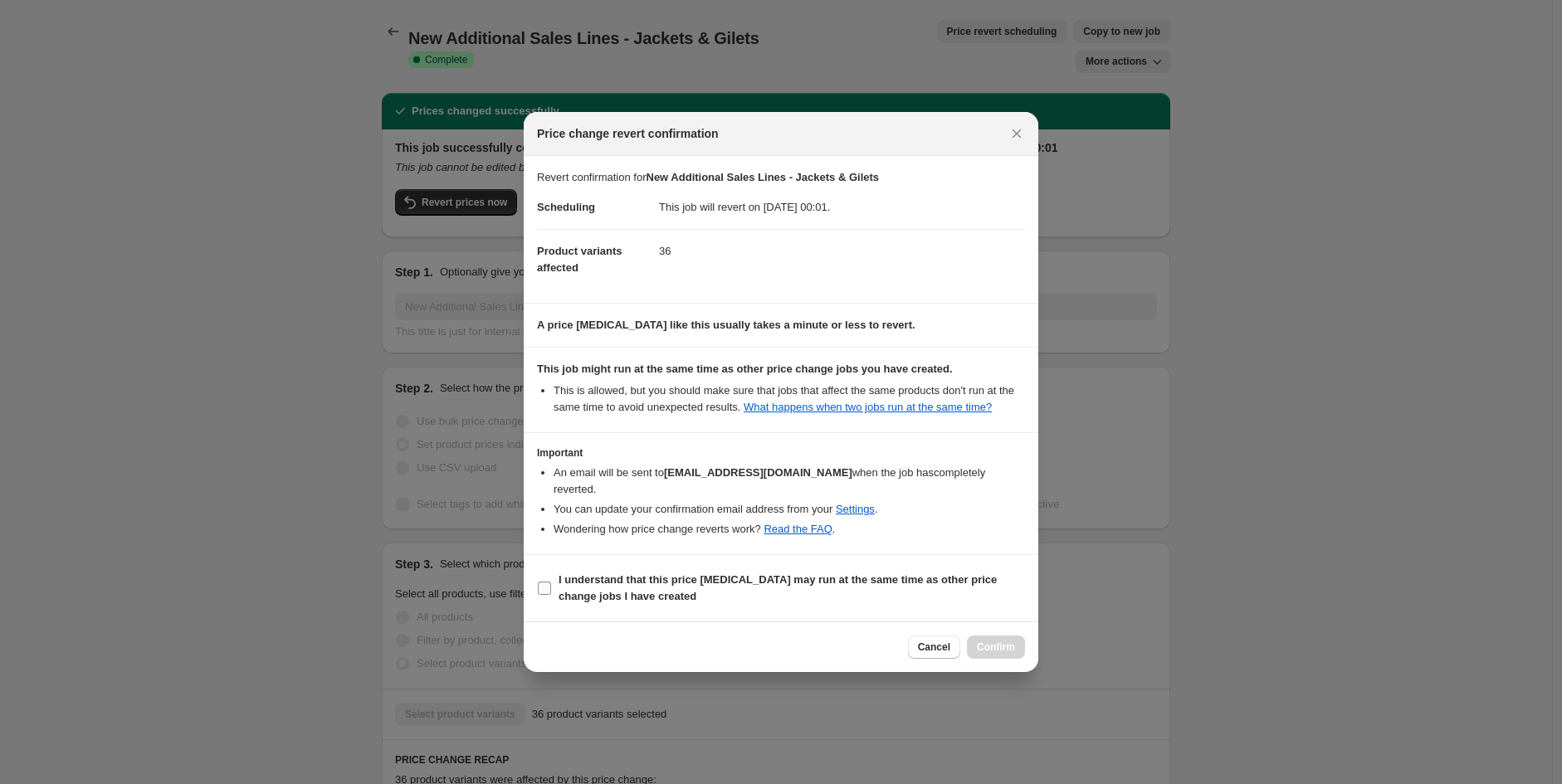
drag, startPoint x: 546, startPoint y: 582, endPoint x: 560, endPoint y: 584, distance: 14.1
click at [548, 583] on input "I understand that this price [MEDICAL_DATA] may run at the same time as other p…" at bounding box center [544, 588] width 13 height 13
checkbox input "true"
click at [980, 642] on span "Confirm" at bounding box center [996, 647] width 38 height 13
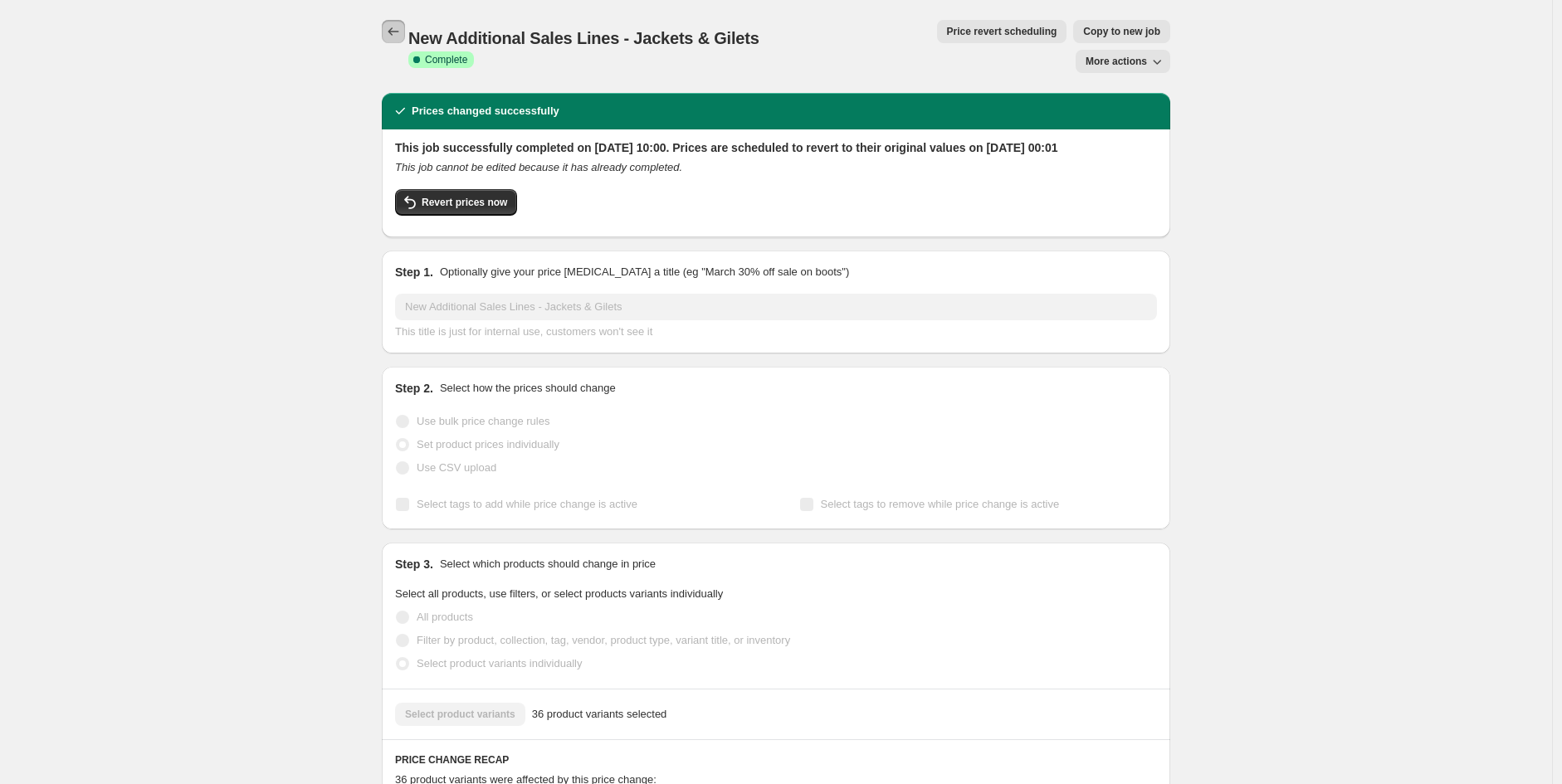
click at [394, 36] on icon "Price change jobs" at bounding box center [393, 32] width 17 height 17
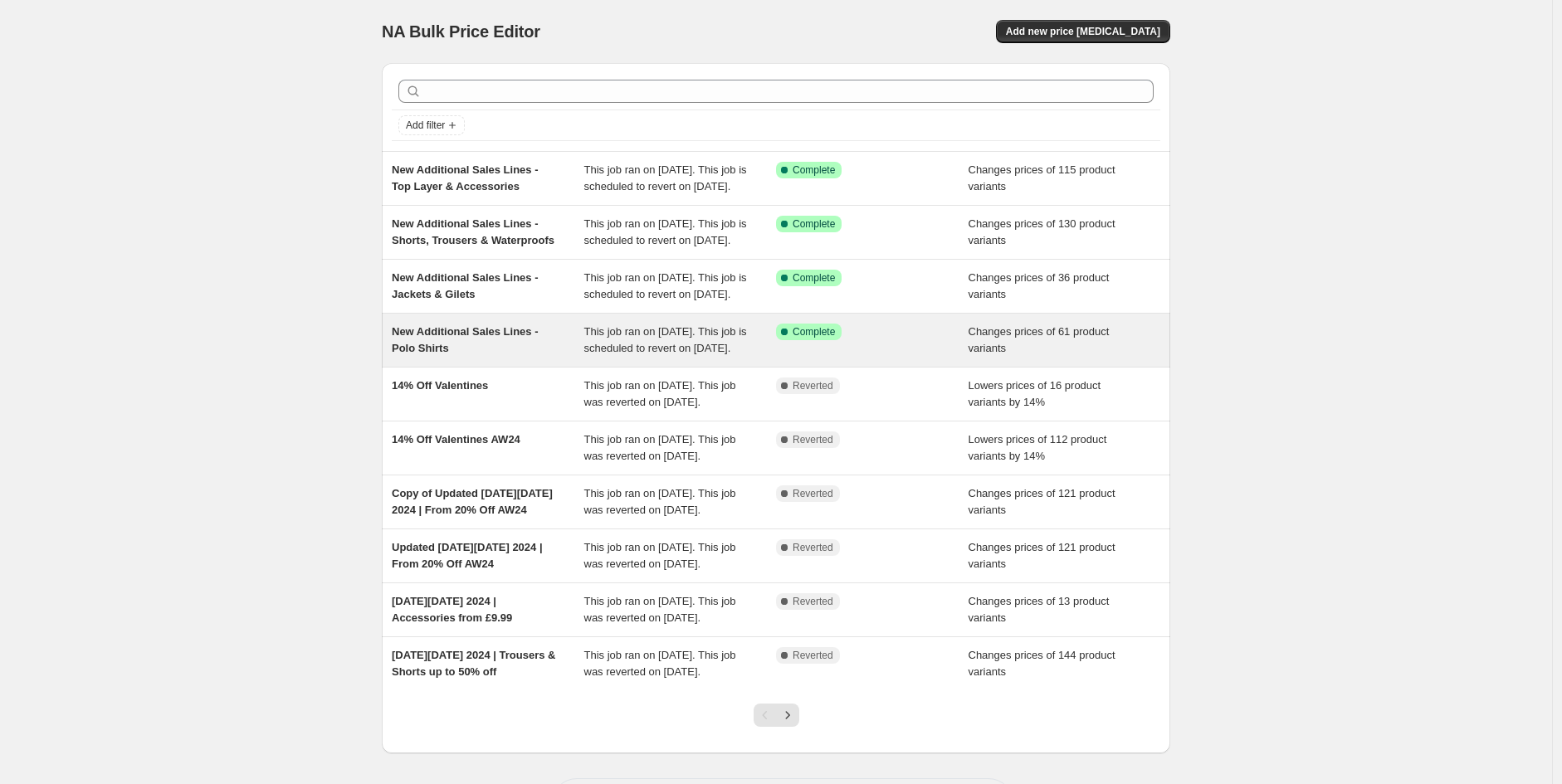
click at [694, 354] on span "This job ran on [DATE]. This job is scheduled to revert on [DATE]." at bounding box center [665, 339] width 163 height 29
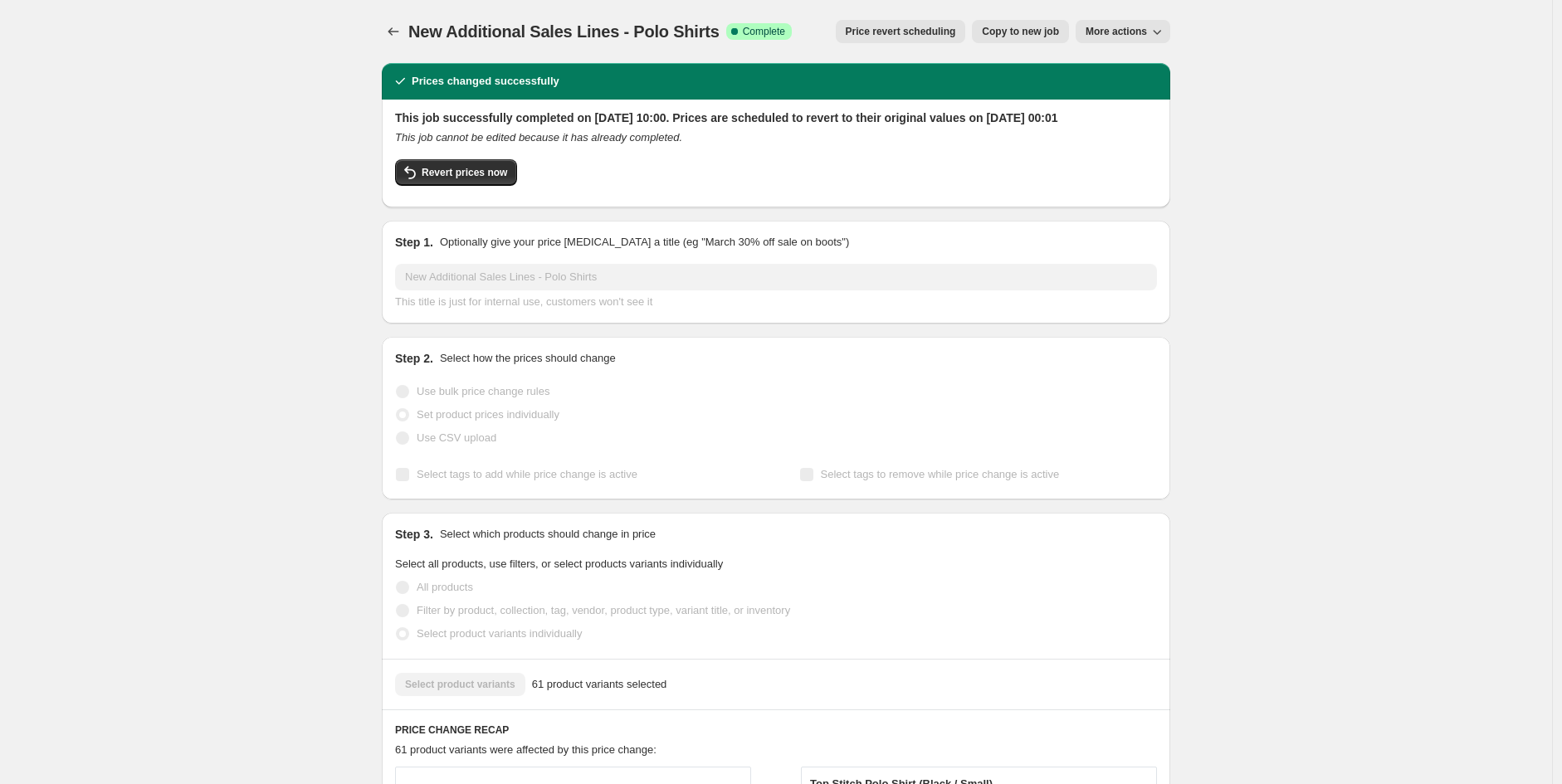
click at [914, 19] on div "New Additional Sales Lines - Polo Shirts. This page is ready New Additional Sal…" at bounding box center [776, 32] width 788 height 63
click at [915, 27] on span "Price revert scheduling" at bounding box center [901, 32] width 110 height 13
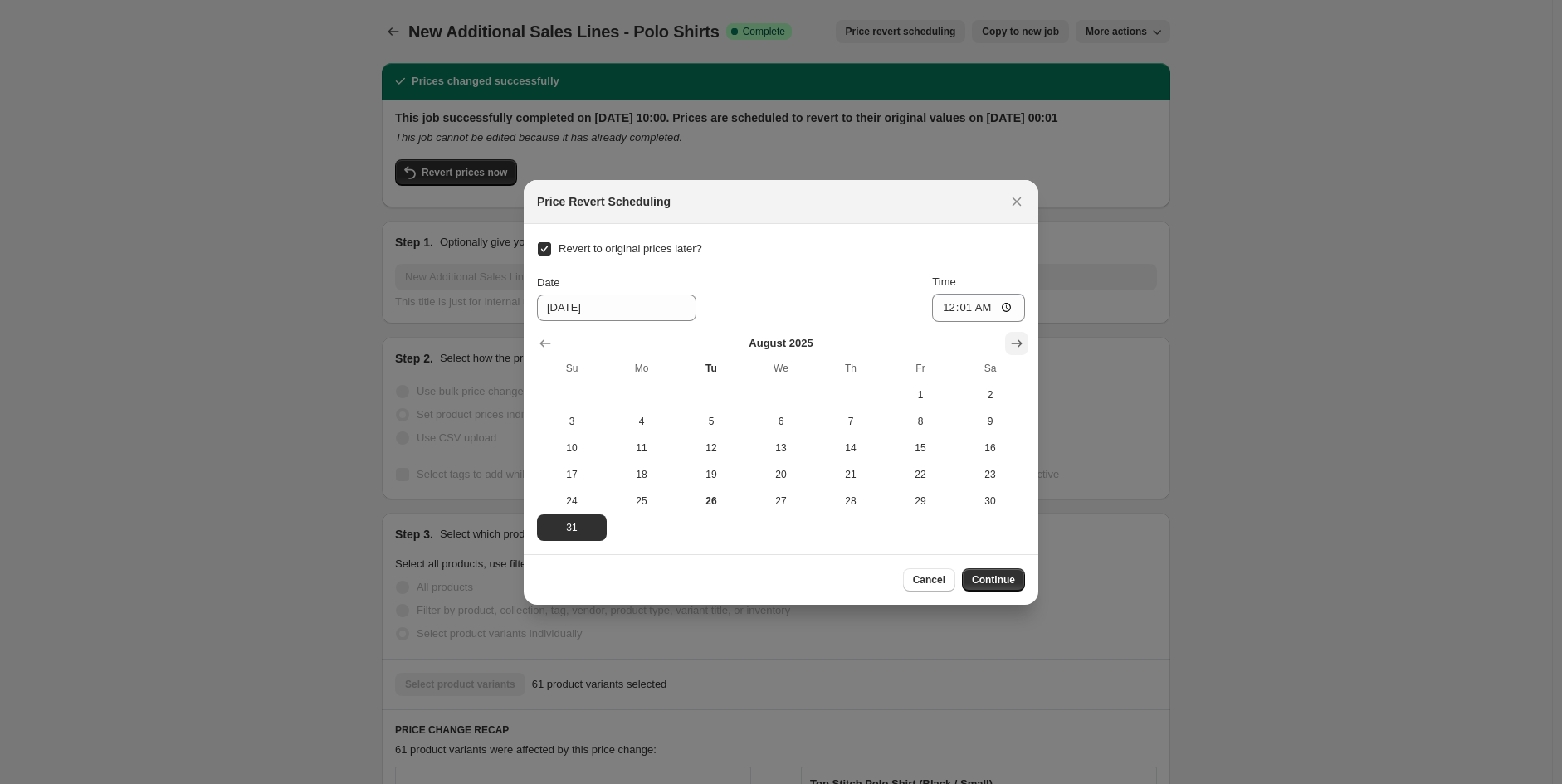
click at [1022, 339] on icon "Show next month, September 2025" at bounding box center [1016, 344] width 17 height 17
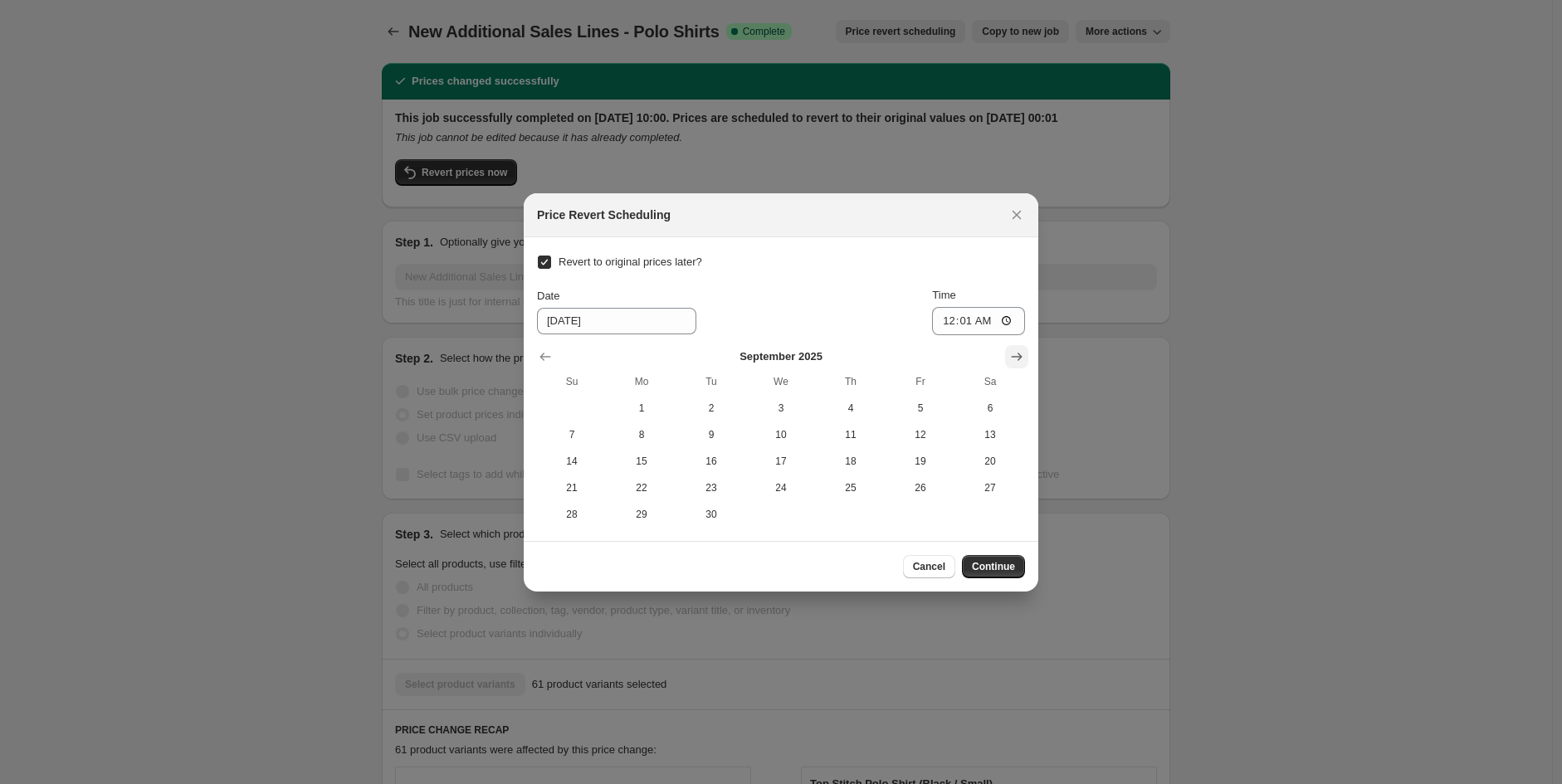
click at [1022, 339] on div "[DATE] Su Mo Tu We Th Fr Sa 1 2 3 4 5 6 7 8 9 10 11 12 13 14 15 16 17 18 19 20 …" at bounding box center [774, 431] width 501 height 193
click at [1019, 340] on div "[DATE] Su Mo Tu We Th Fr Sa 1 2 3 4 5 6 7 8 9 10 11 12 13 14 15 16 17 18 19 20 …" at bounding box center [774, 431] width 501 height 193
click at [1017, 351] on icon "Show next month, October 2025" at bounding box center [1016, 357] width 17 height 17
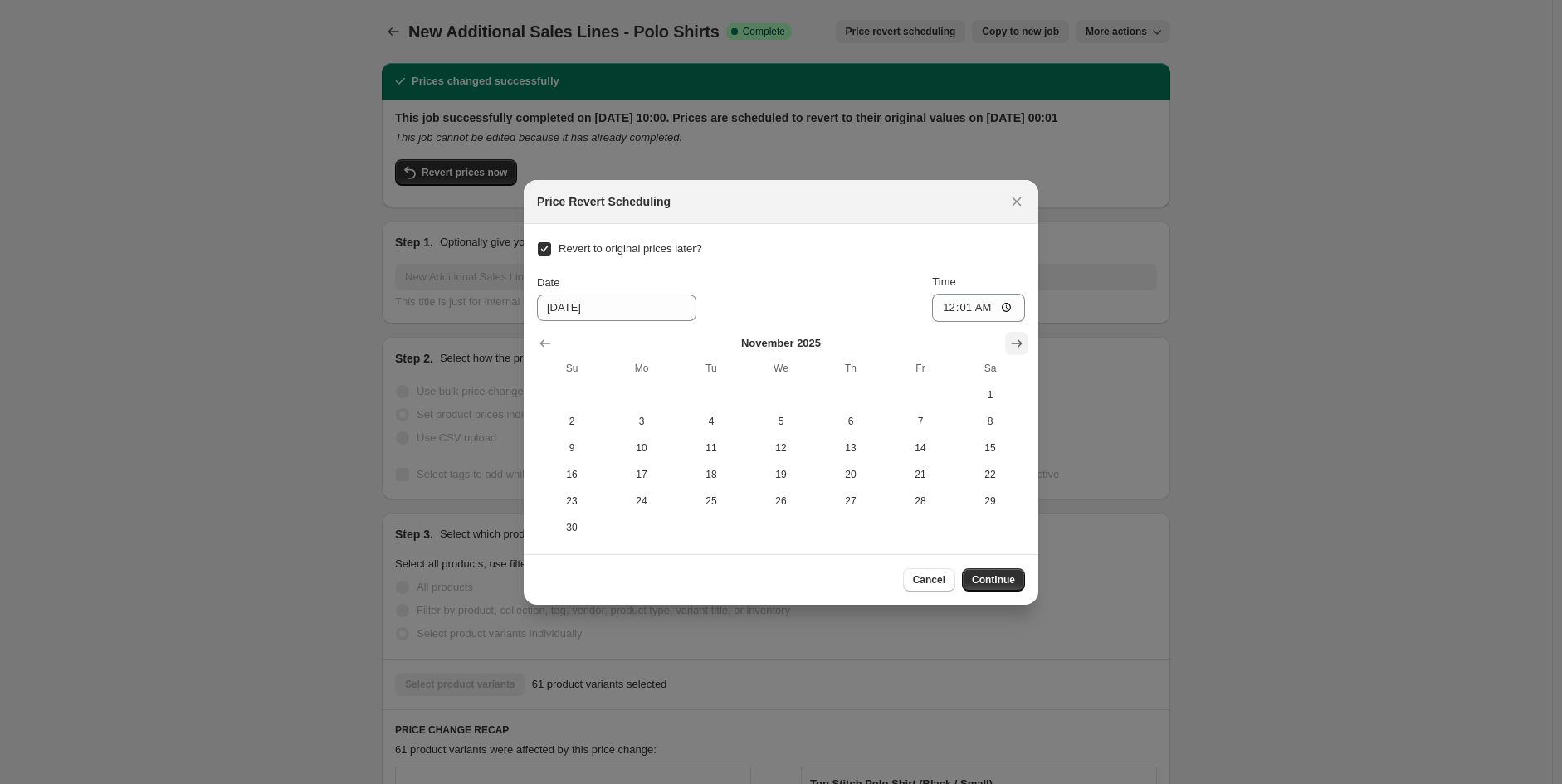
click at [1016, 352] on button "Show next month, December 2025" at bounding box center [1016, 343] width 23 height 23
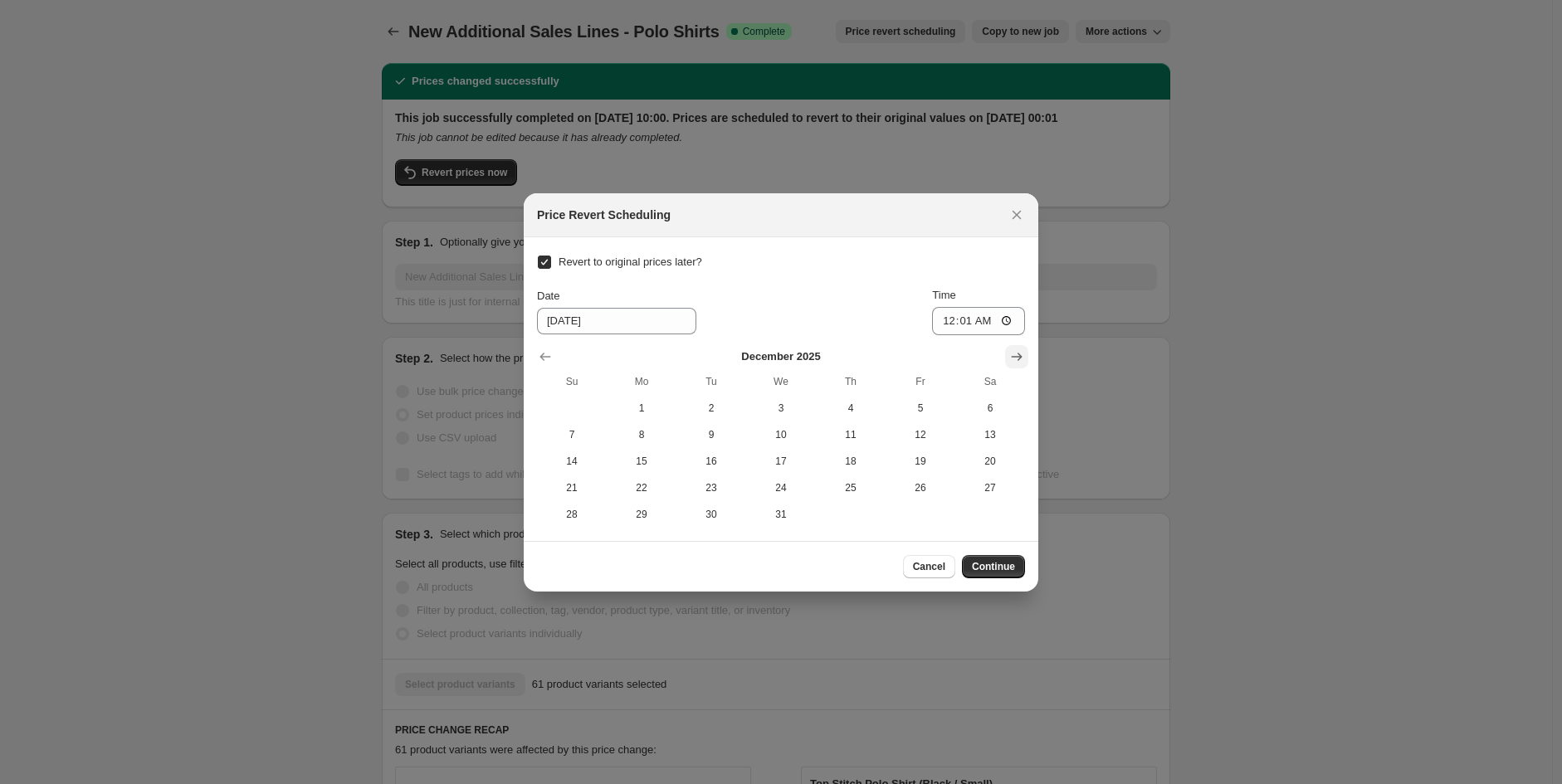
click at [1015, 351] on icon "Show next month, January 2026" at bounding box center [1016, 357] width 17 height 17
click at [570, 458] on span "11" at bounding box center [572, 461] width 57 height 13
type input "[DATE]"
click at [985, 567] on span "Continue" at bounding box center [993, 566] width 43 height 13
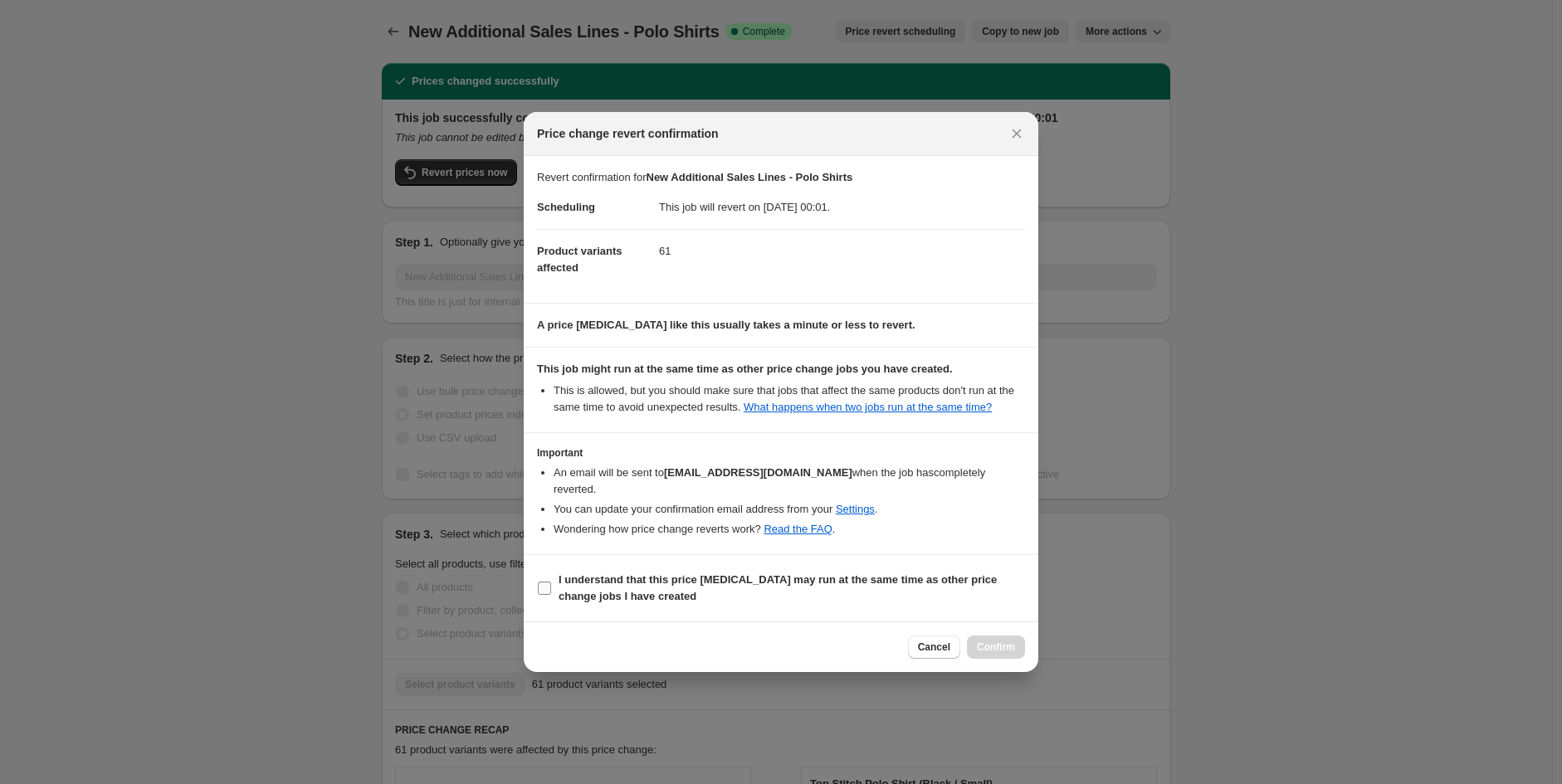
click at [685, 572] on span "I understand that this price [MEDICAL_DATA] may run at the same time as other p…" at bounding box center [792, 588] width 467 height 34
click at [551, 582] on input "I understand that this price [MEDICAL_DATA] may run at the same time as other p…" at bounding box center [544, 588] width 13 height 13
checkbox input "true"
click at [1008, 642] on span "Confirm" at bounding box center [996, 647] width 38 height 13
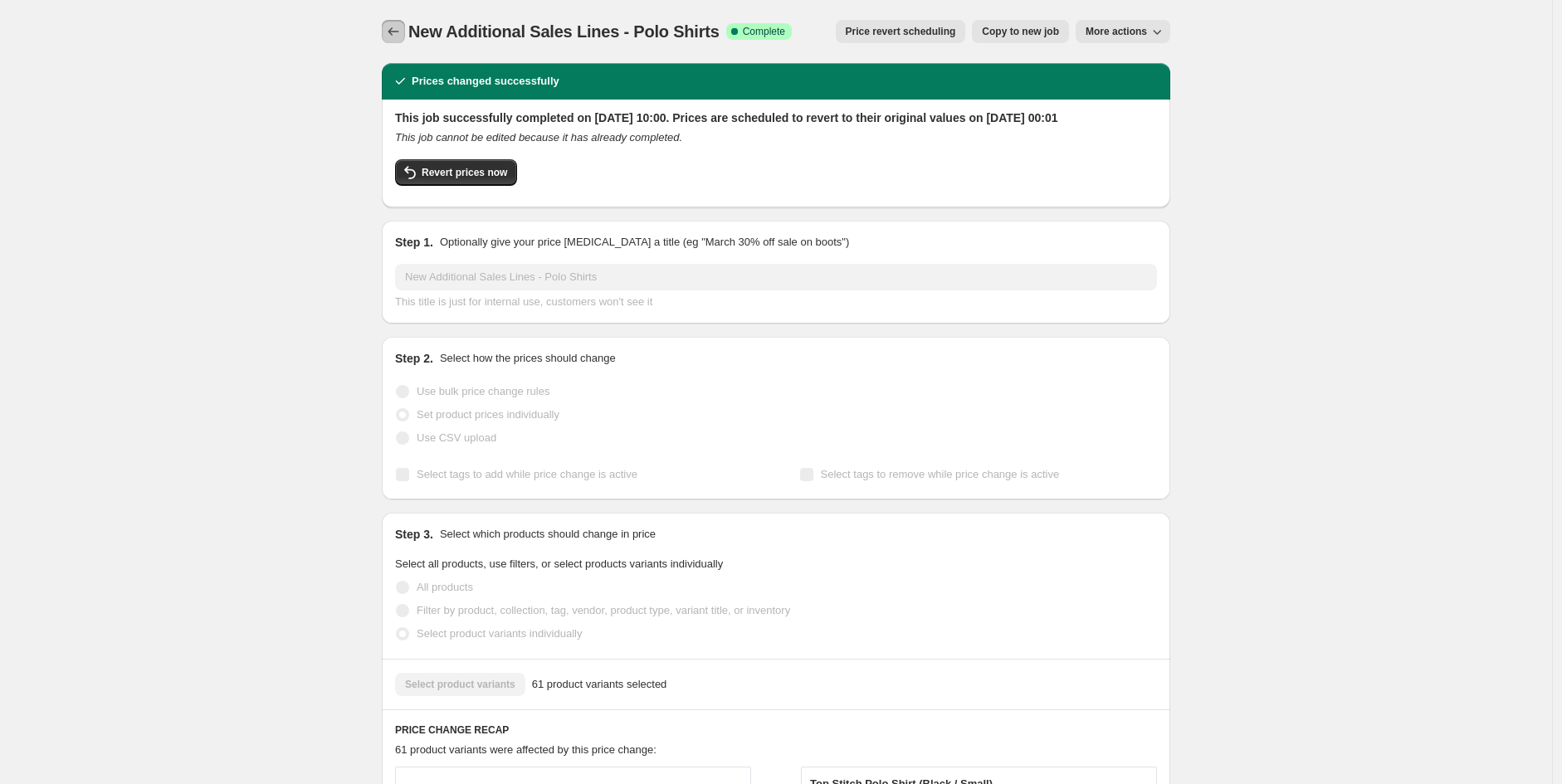
click at [390, 34] on icon "Price change jobs" at bounding box center [393, 32] width 17 height 17
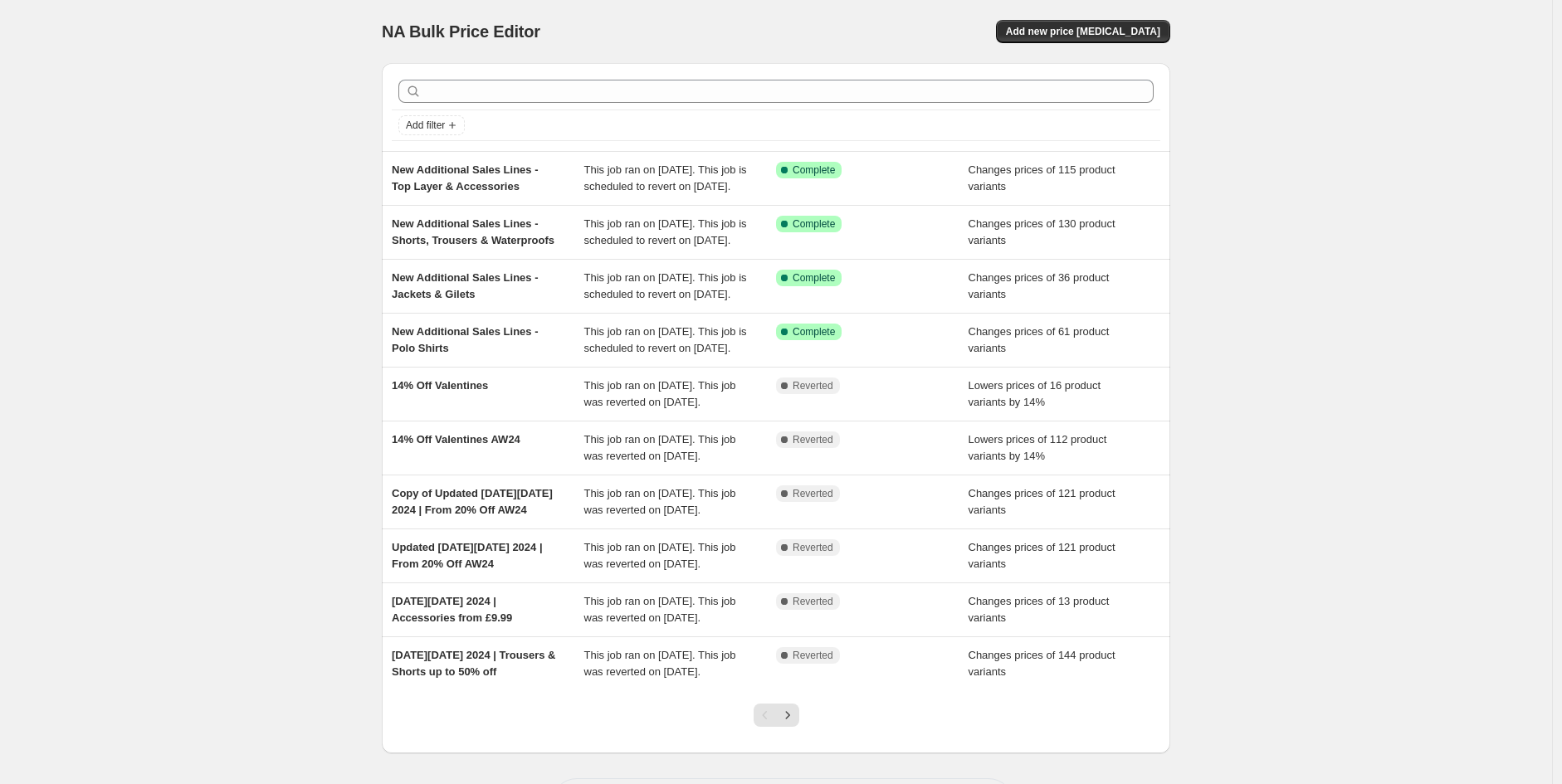
click at [1321, 304] on div "NA Bulk Price Editor. This page is ready NA Bulk Price Editor Add new price [ME…" at bounding box center [776, 427] width 1552 height 855
click at [234, 219] on div "NA Bulk Price Editor. This page is ready NA Bulk Price Editor Add new price [ME…" at bounding box center [776, 427] width 1552 height 855
click at [306, 207] on div "NA Bulk Price Editor. This page is ready NA Bulk Price Editor Add new price [ME…" at bounding box center [776, 427] width 1552 height 855
click at [1312, 144] on div "NA Bulk Price Editor. This page is ready NA Bulk Price Editor Add new price [ME…" at bounding box center [776, 427] width 1552 height 855
click at [105, 236] on div "NA Bulk Price Editor. This page is ready NA Bulk Price Editor Add new price [ME…" at bounding box center [776, 427] width 1552 height 855
